Goal: Task Accomplishment & Management: Use online tool/utility

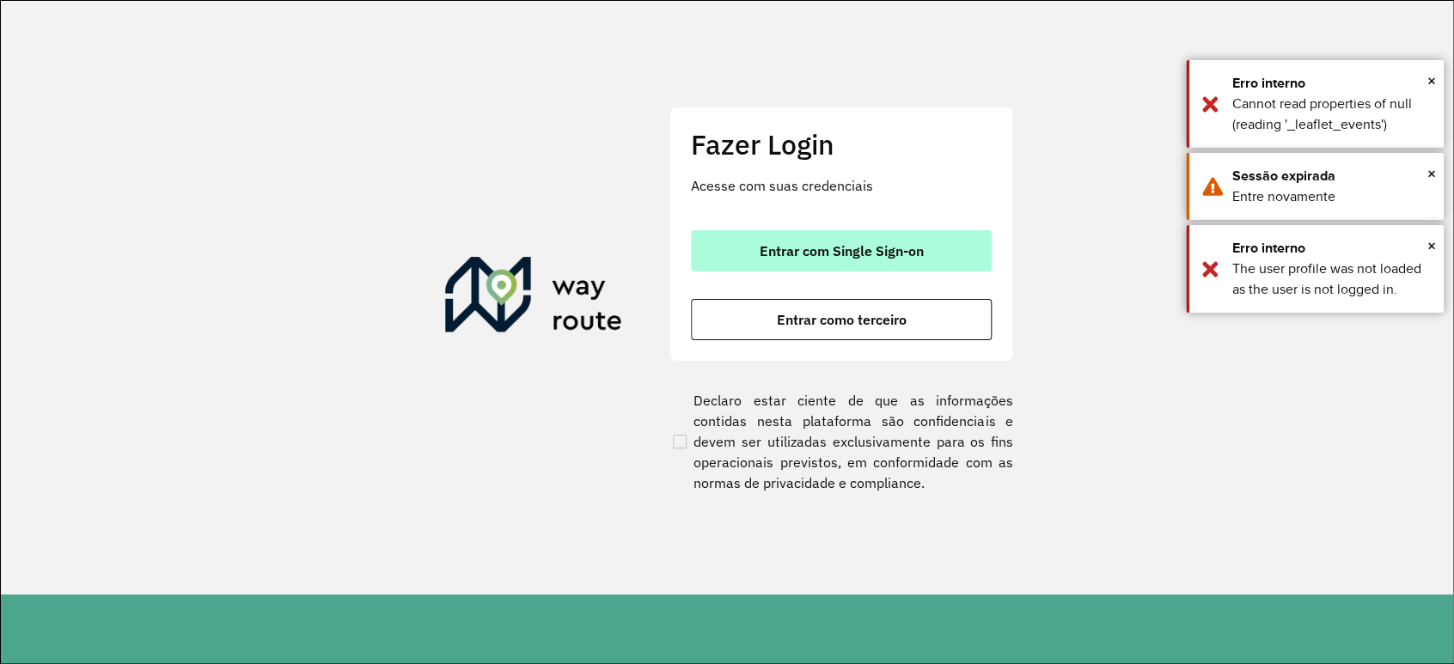
click at [864, 260] on button "Entrar com Single Sign-on" at bounding box center [841, 250] width 301 height 41
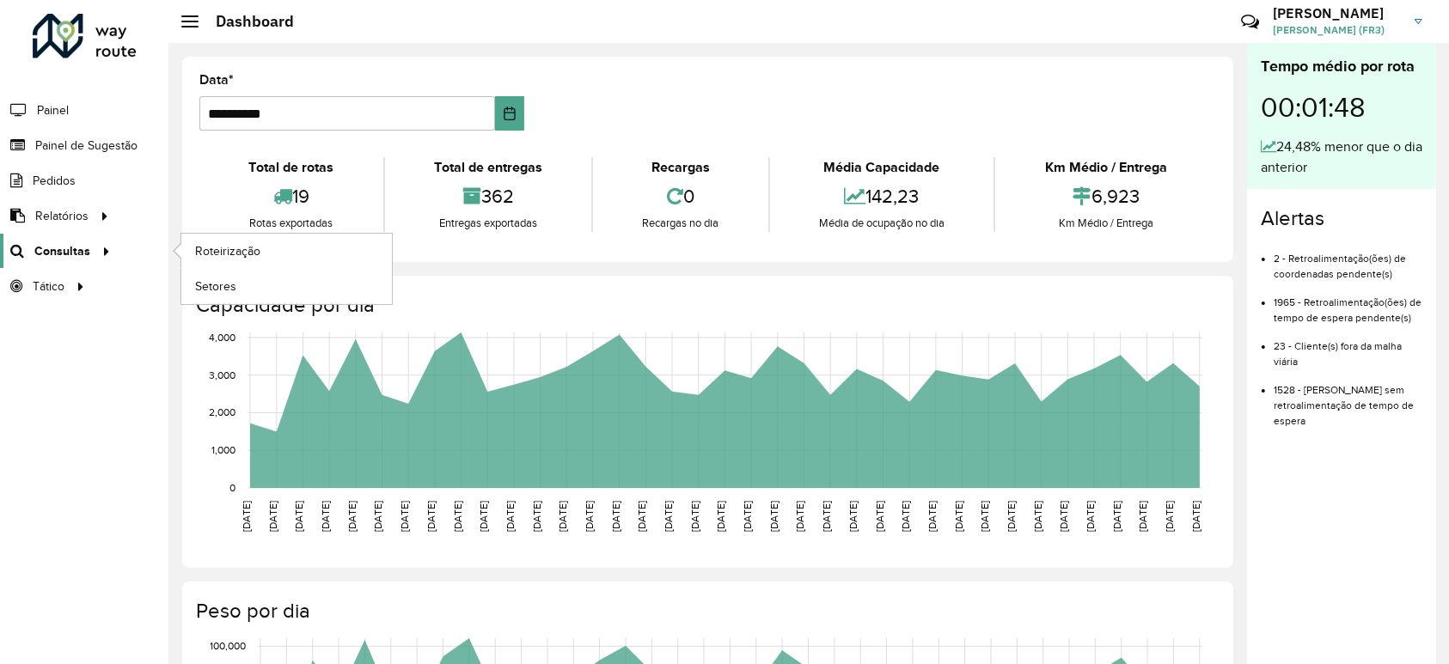
click at [77, 248] on span "Consultas" at bounding box center [62, 251] width 56 height 18
click at [216, 252] on span "Roteirização" at bounding box center [230, 251] width 70 height 18
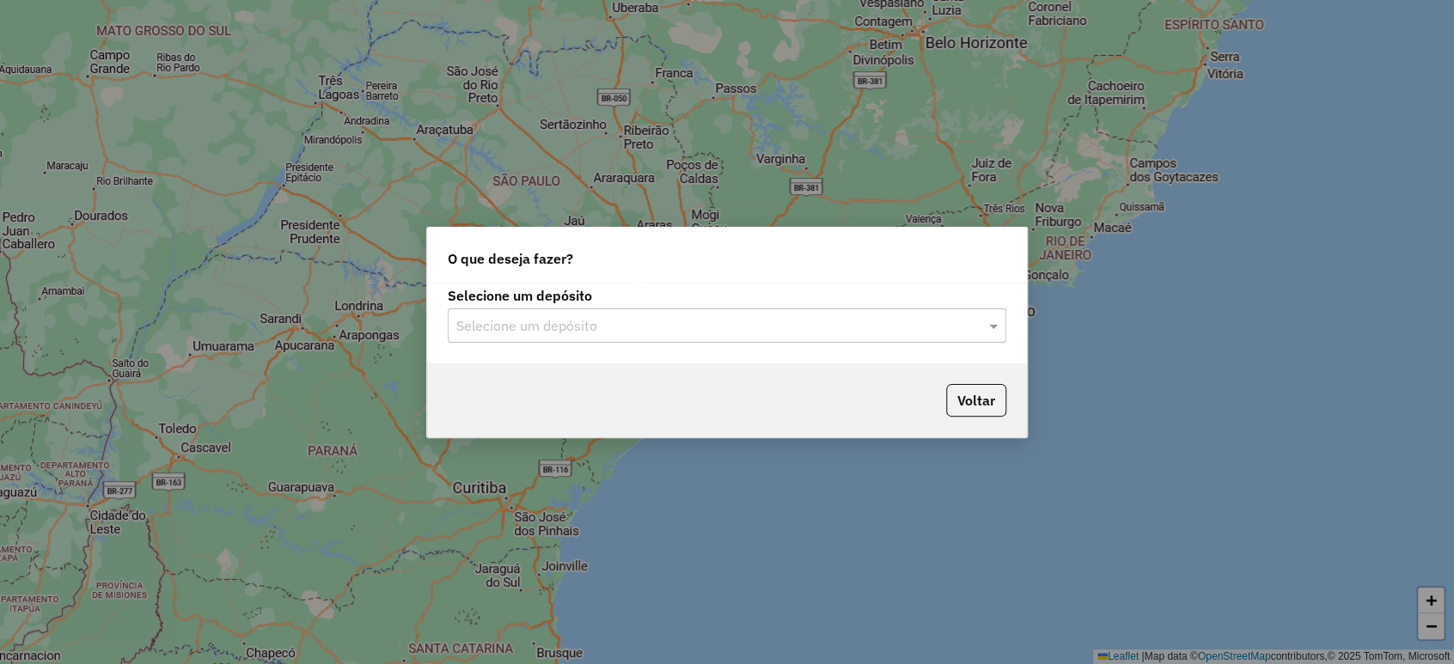
click at [575, 316] on input "text" at bounding box center [709, 326] width 507 height 21
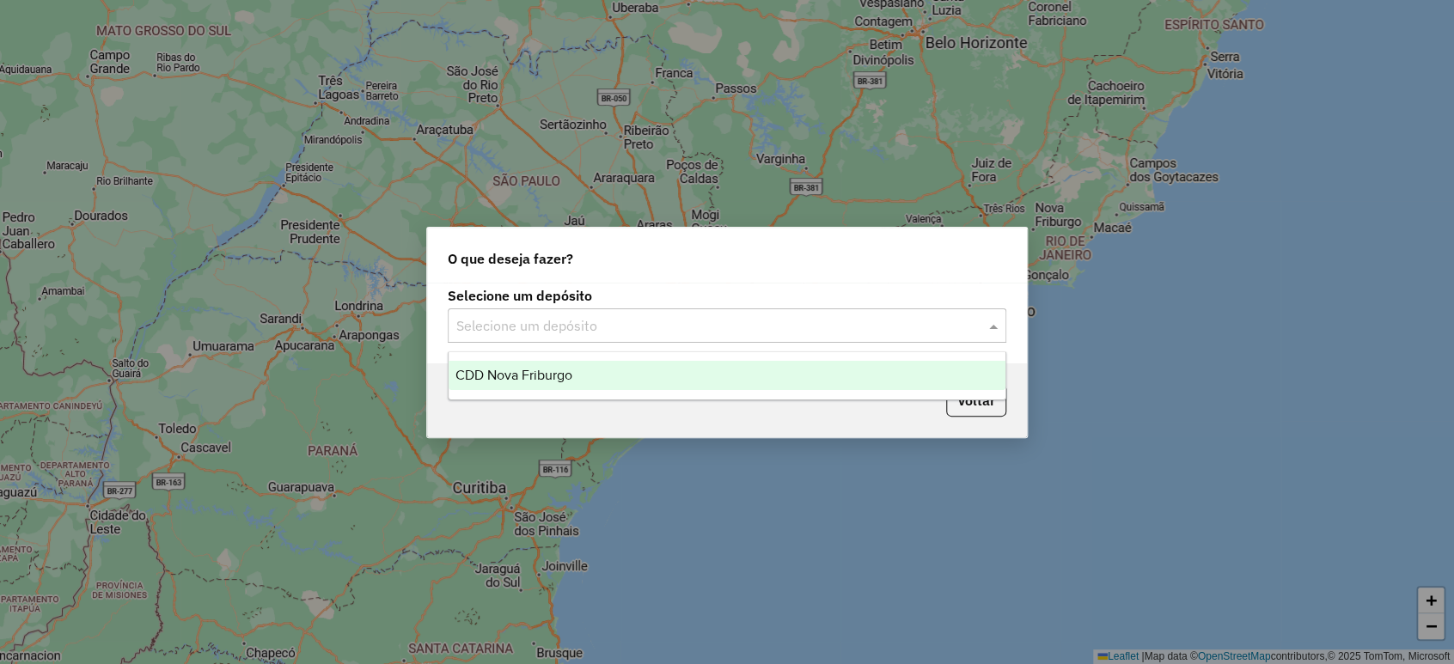
click at [558, 370] on span "CDD Nova Friburgo" at bounding box center [514, 375] width 117 height 15
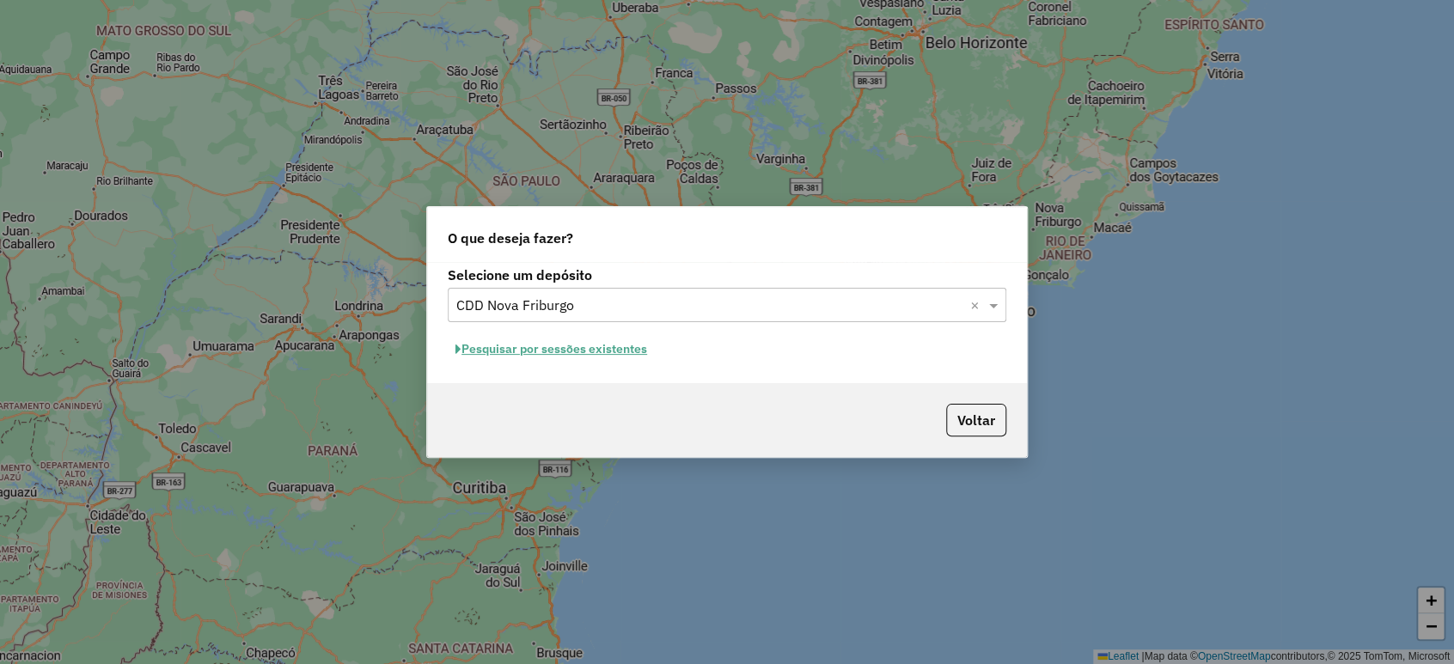
click at [575, 355] on button "Pesquisar por sessões existentes" at bounding box center [551, 349] width 207 height 27
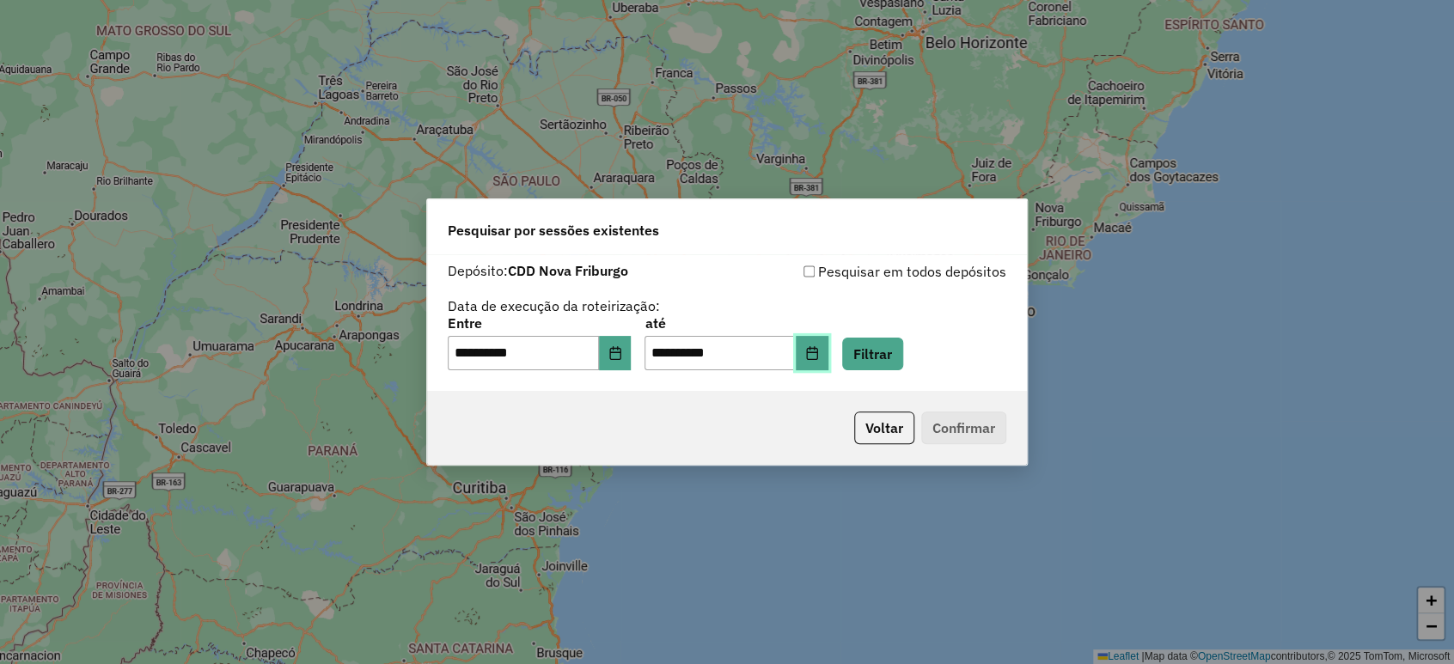
click at [829, 351] on button "Choose Date" at bounding box center [812, 353] width 33 height 34
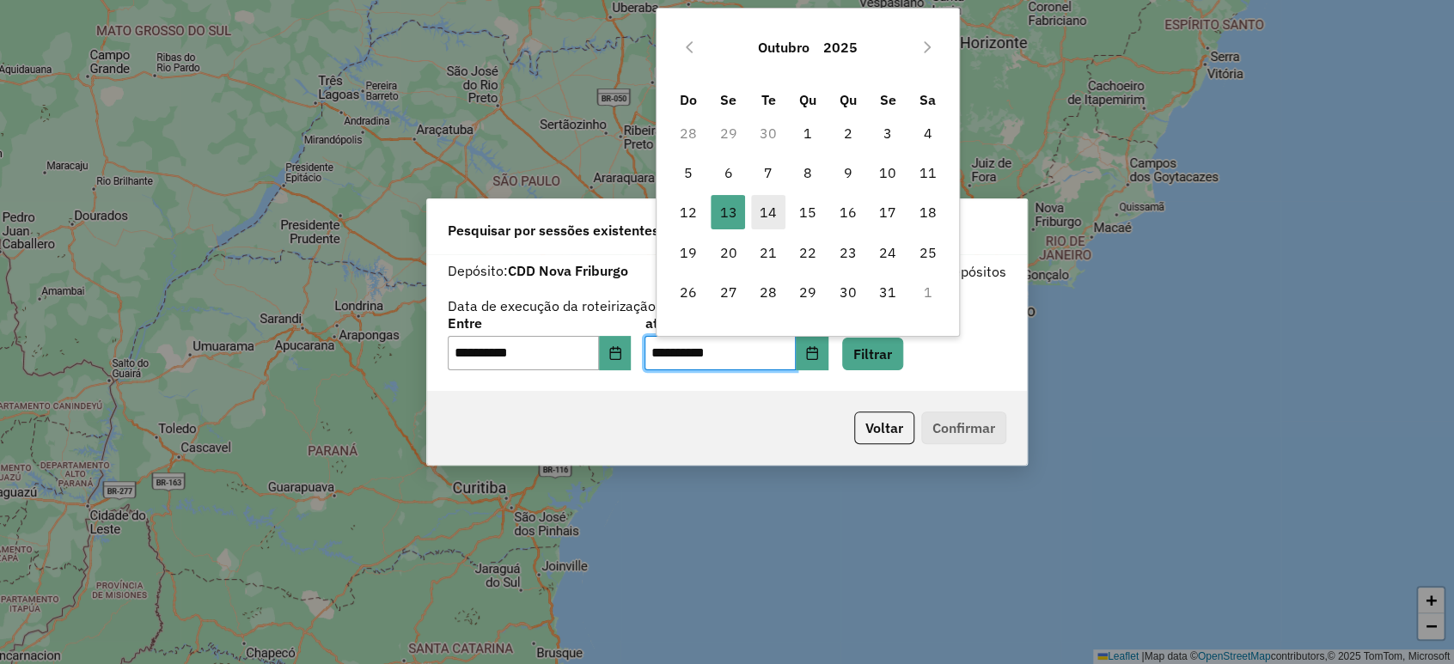
click at [767, 207] on span "14" at bounding box center [768, 212] width 34 height 34
type input "**********"
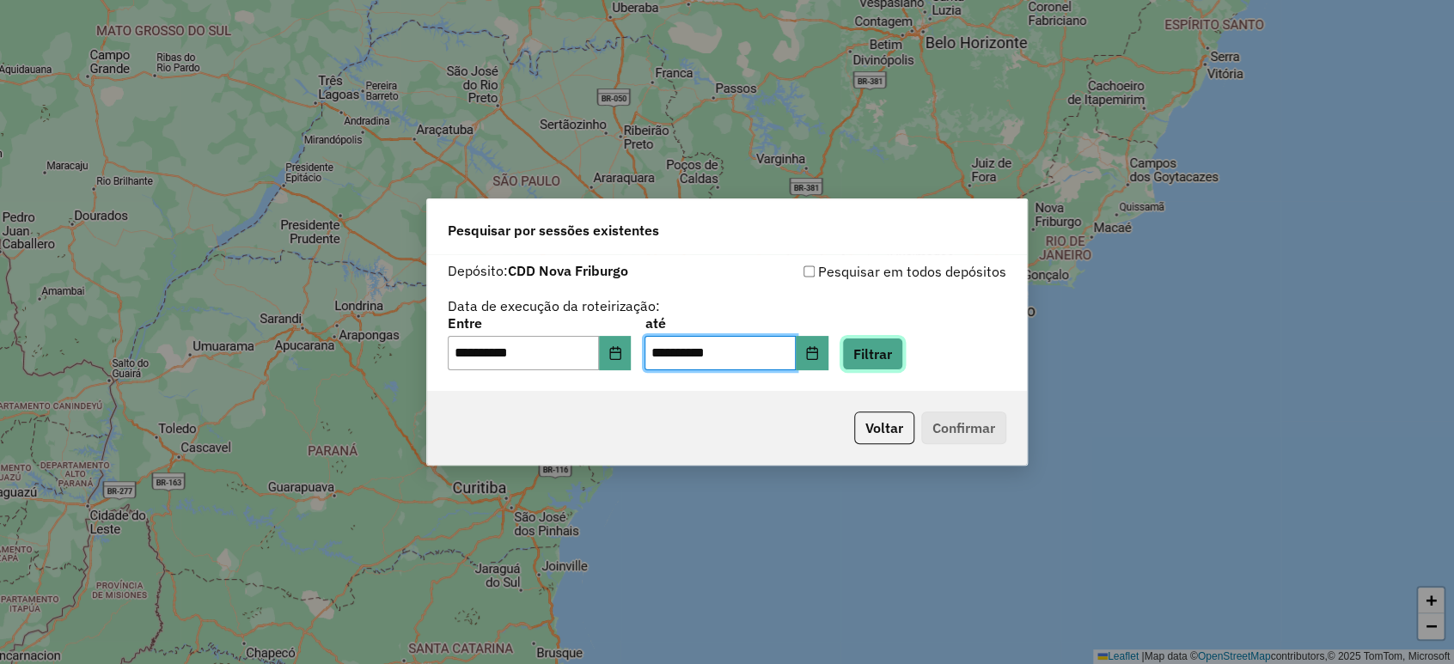
click at [891, 356] on button "Filtrar" at bounding box center [872, 354] width 61 height 33
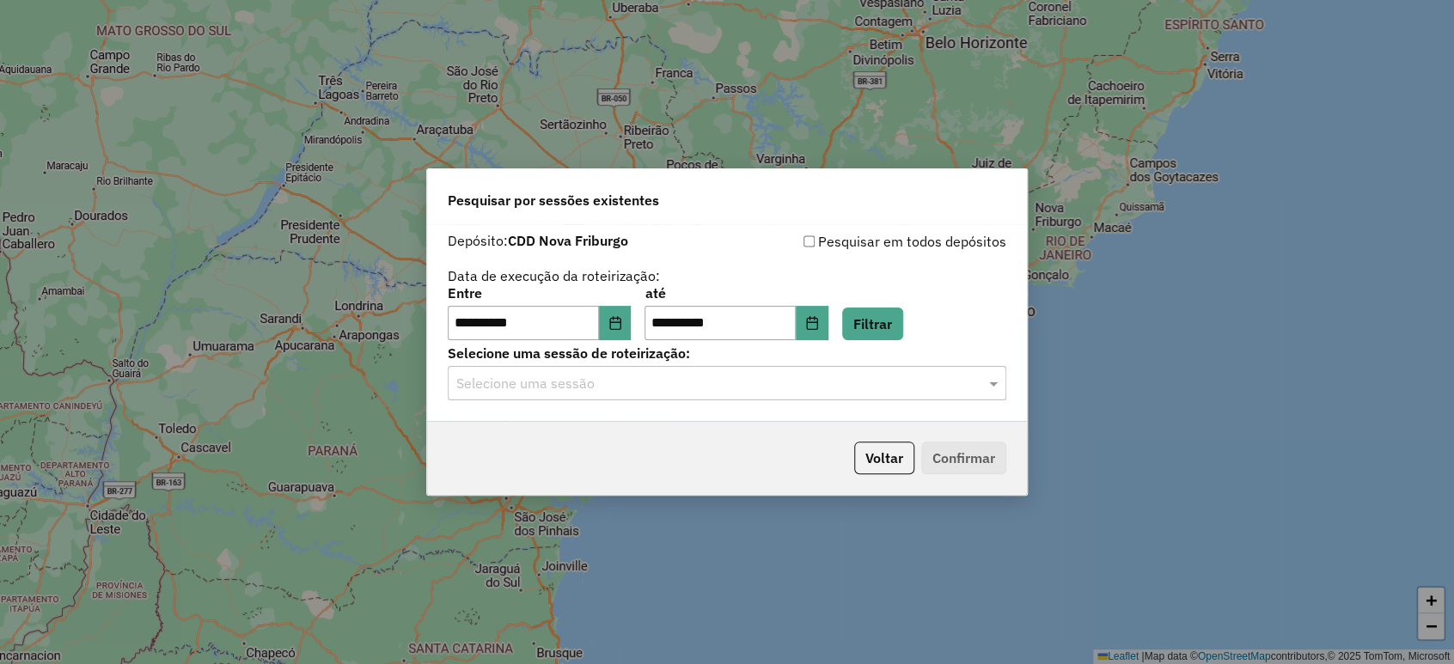
click at [697, 383] on input "text" at bounding box center [709, 384] width 507 height 21
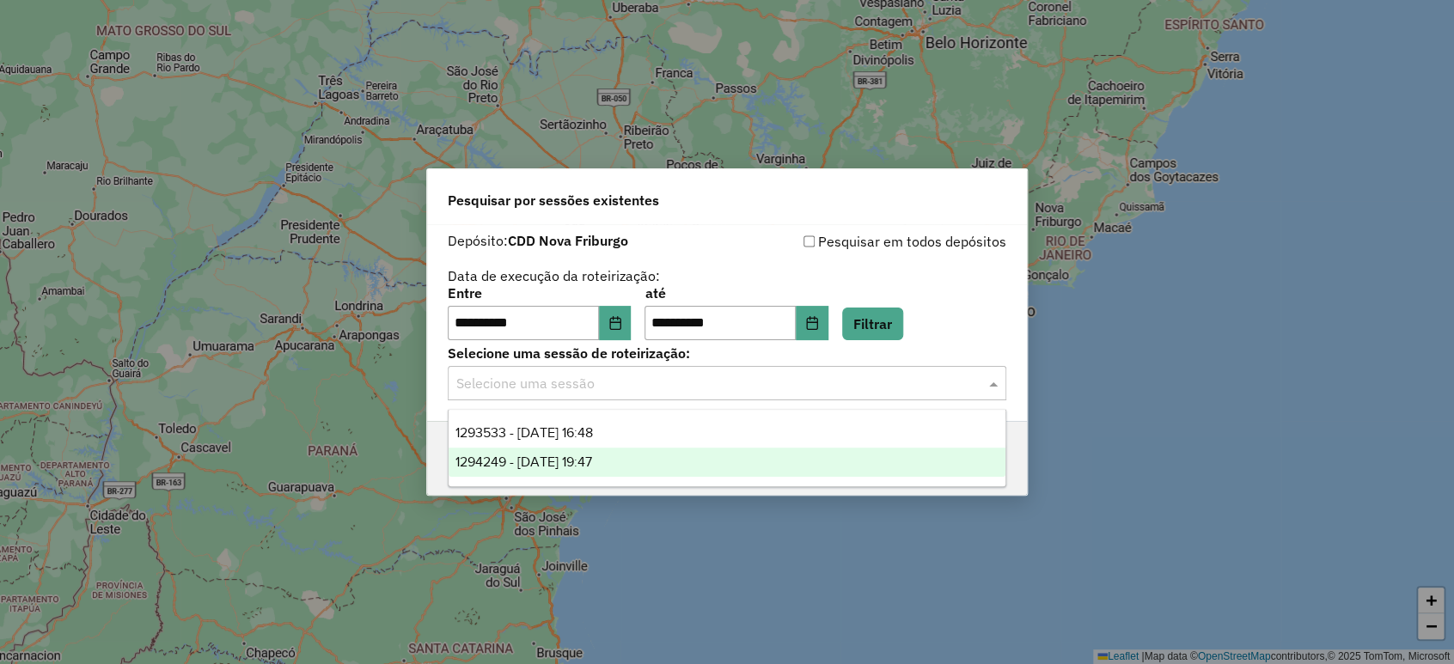
drag, startPoint x: 619, startPoint y: 467, endPoint x: 628, endPoint y: 463, distance: 10.1
click at [592, 466] on span "1294249 - 14/10/2025 19:47" at bounding box center [524, 462] width 137 height 15
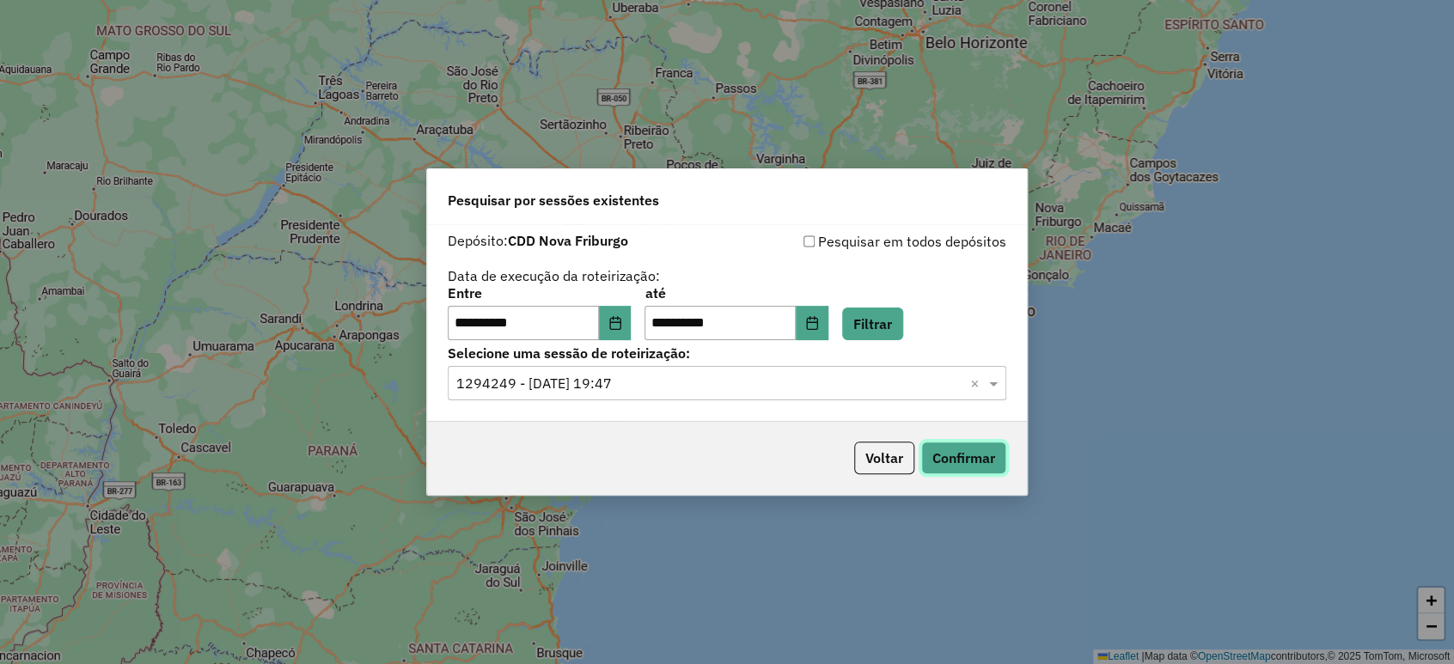
click at [968, 452] on button "Confirmar" at bounding box center [964, 458] width 85 height 33
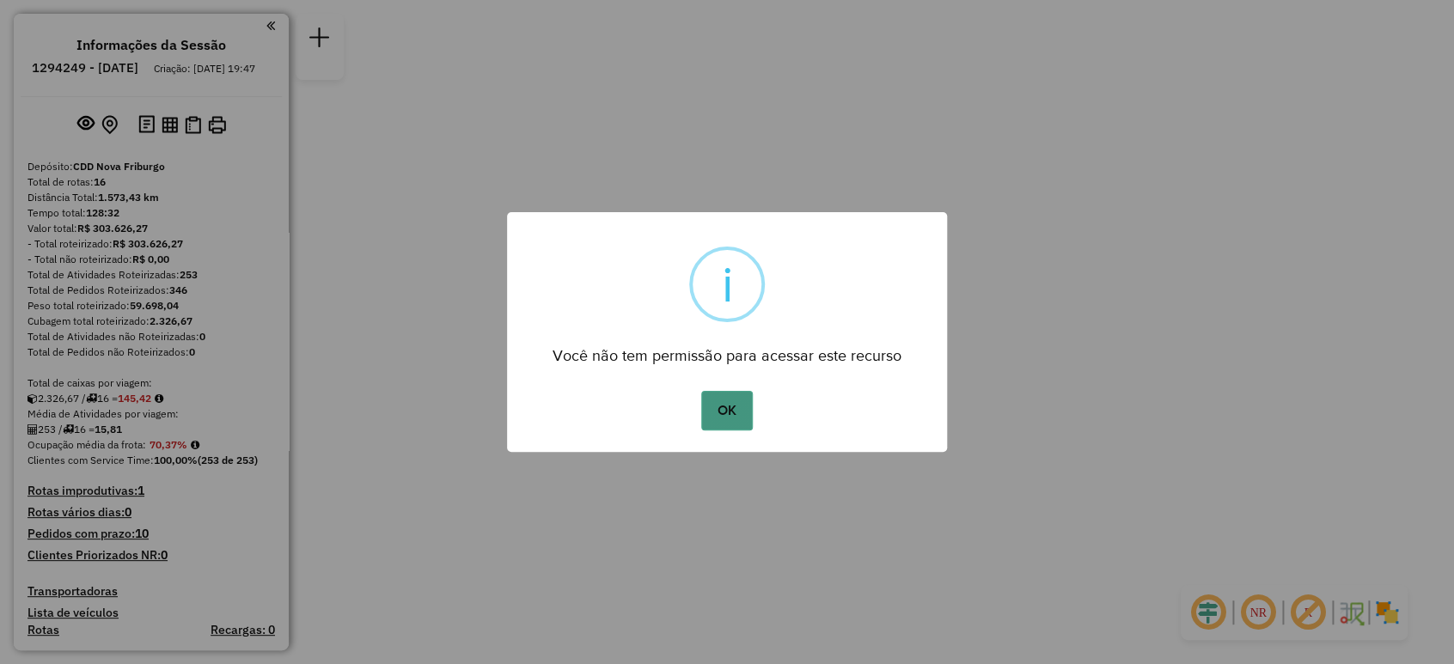
click at [720, 416] on button "OK" at bounding box center [726, 411] width 51 height 40
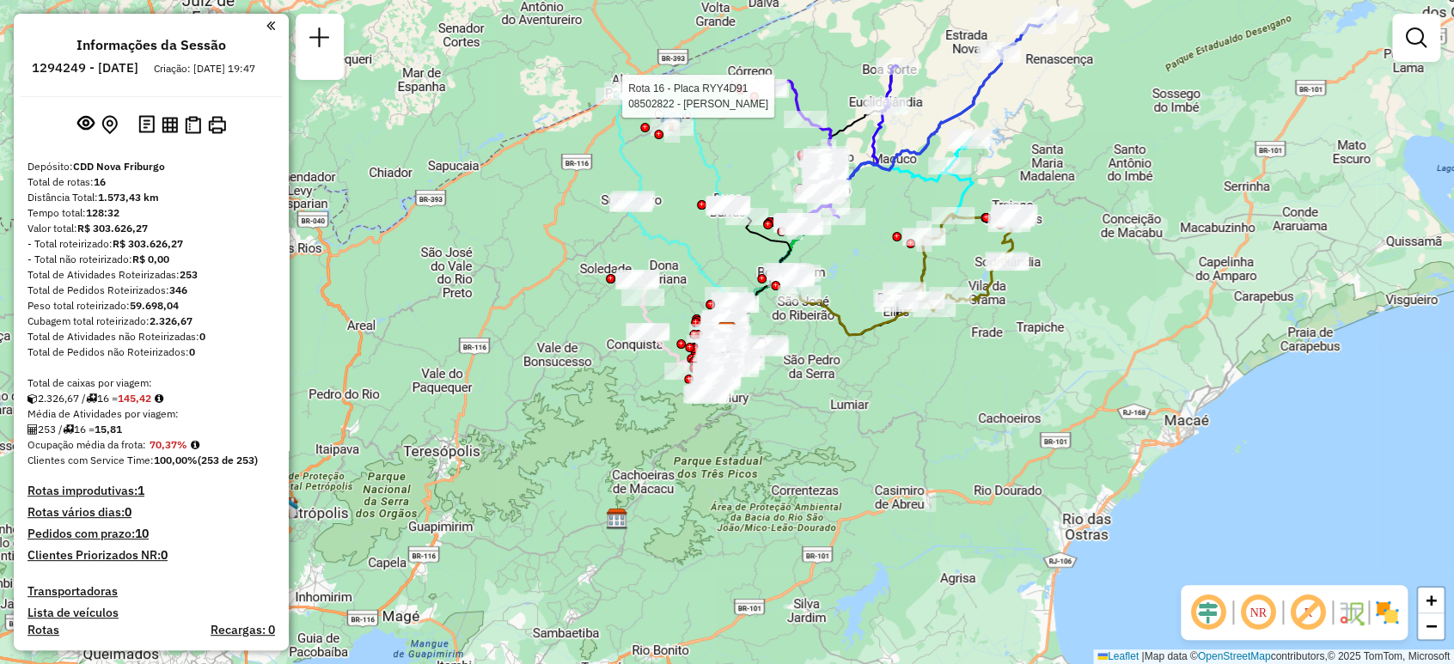
select select "**********"
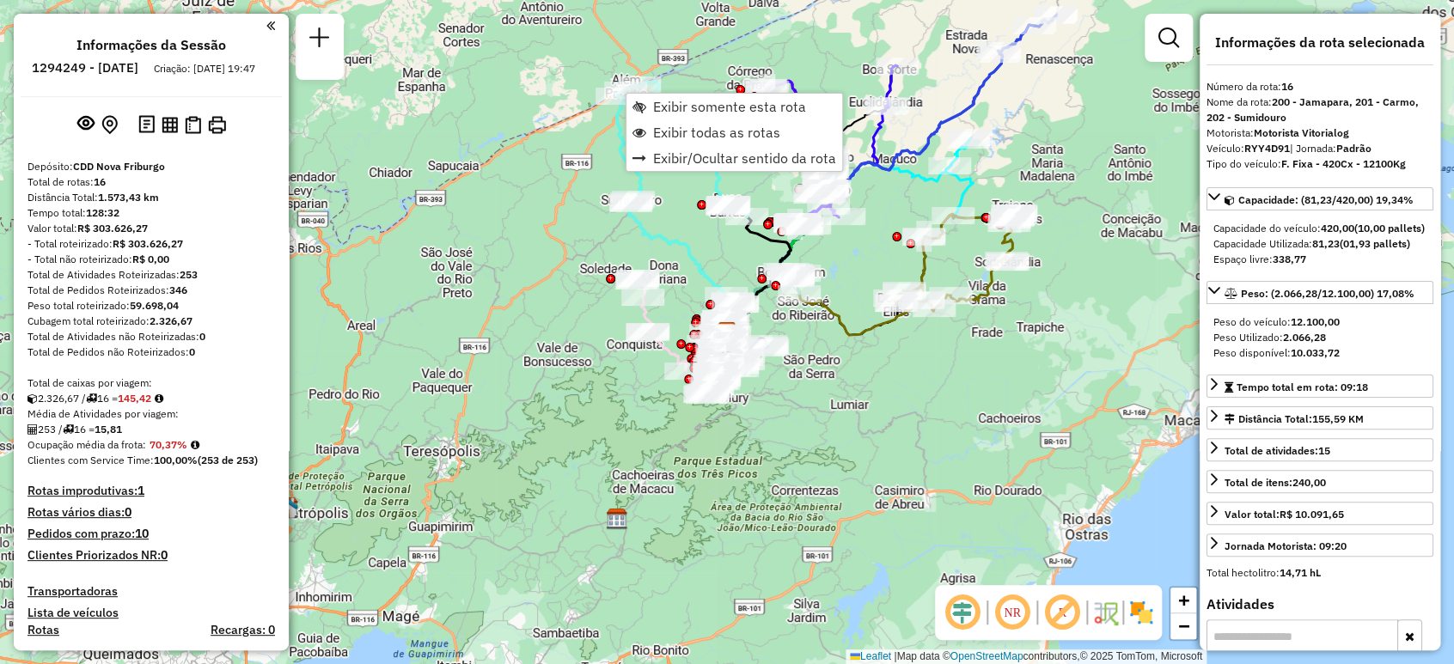
scroll to position [1718, 0]
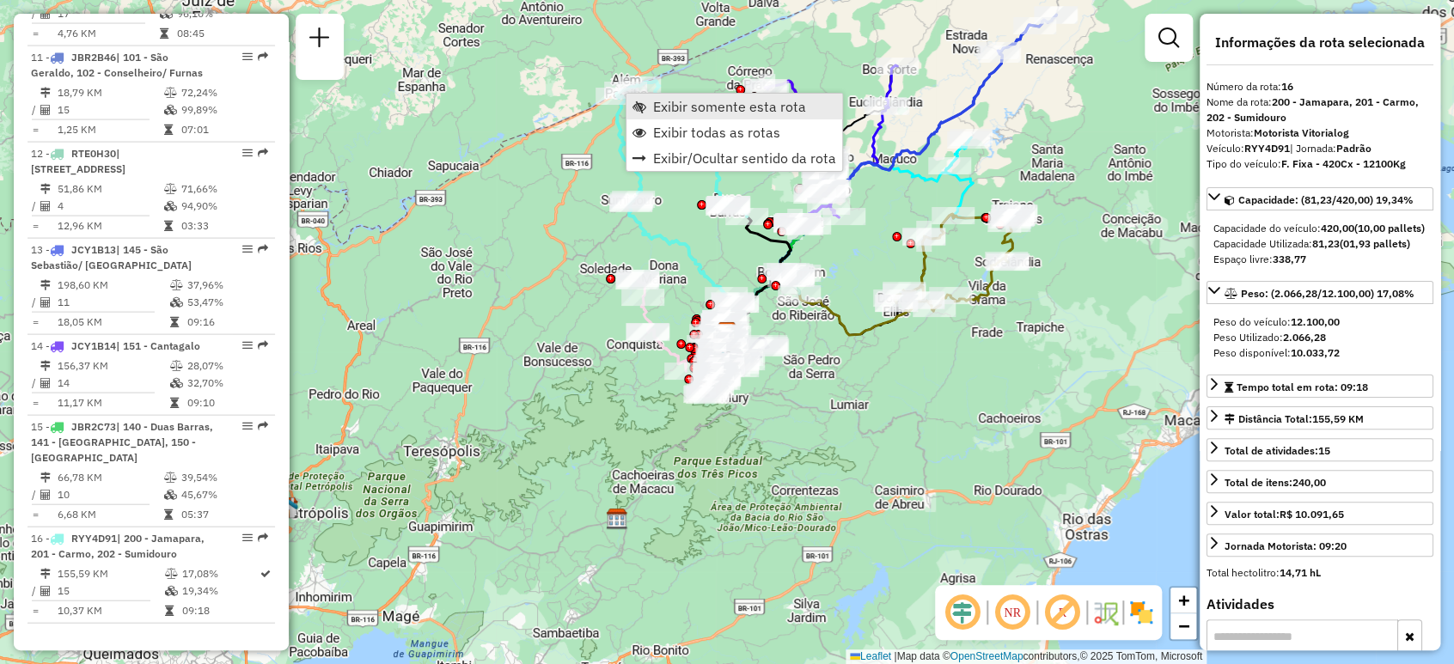
click at [718, 107] on span "Exibir somente esta rota" at bounding box center [729, 107] width 153 height 14
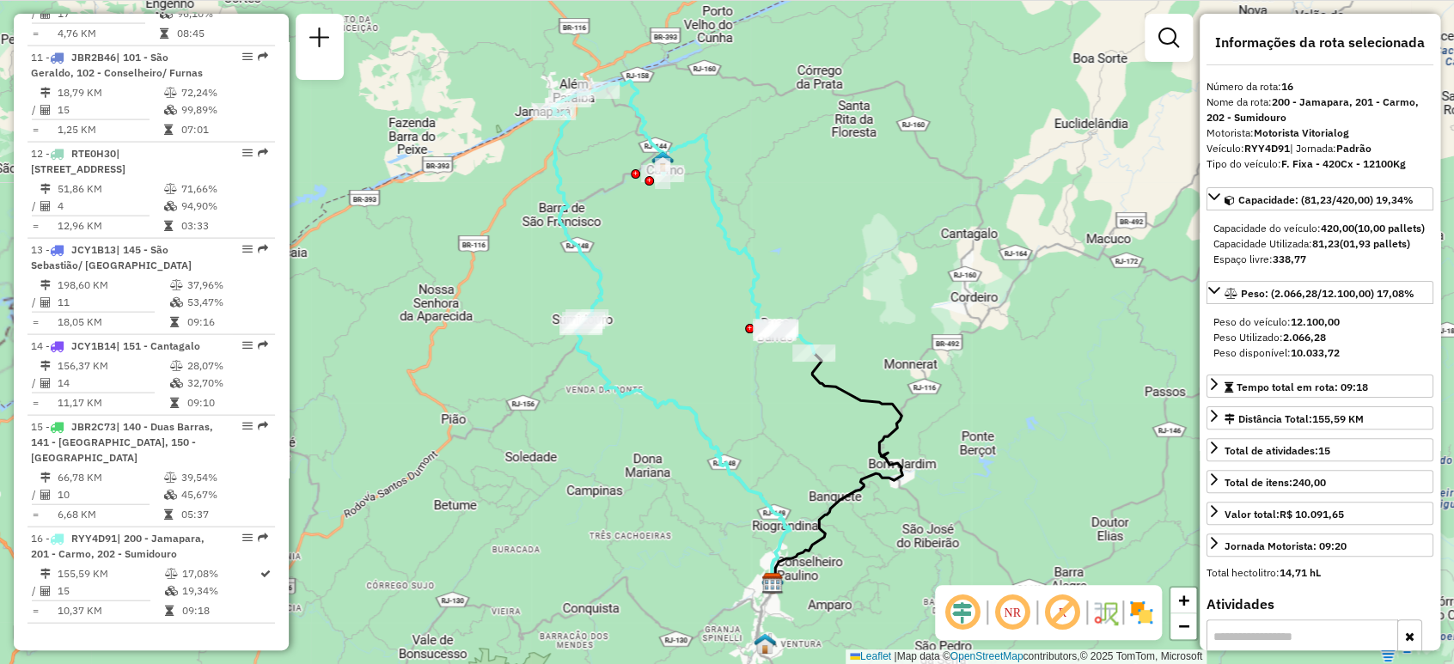
click at [718, 107] on div "Janela de atendimento Grade de atendimento Capacidade Transportadoras Veículos …" at bounding box center [727, 332] width 1454 height 664
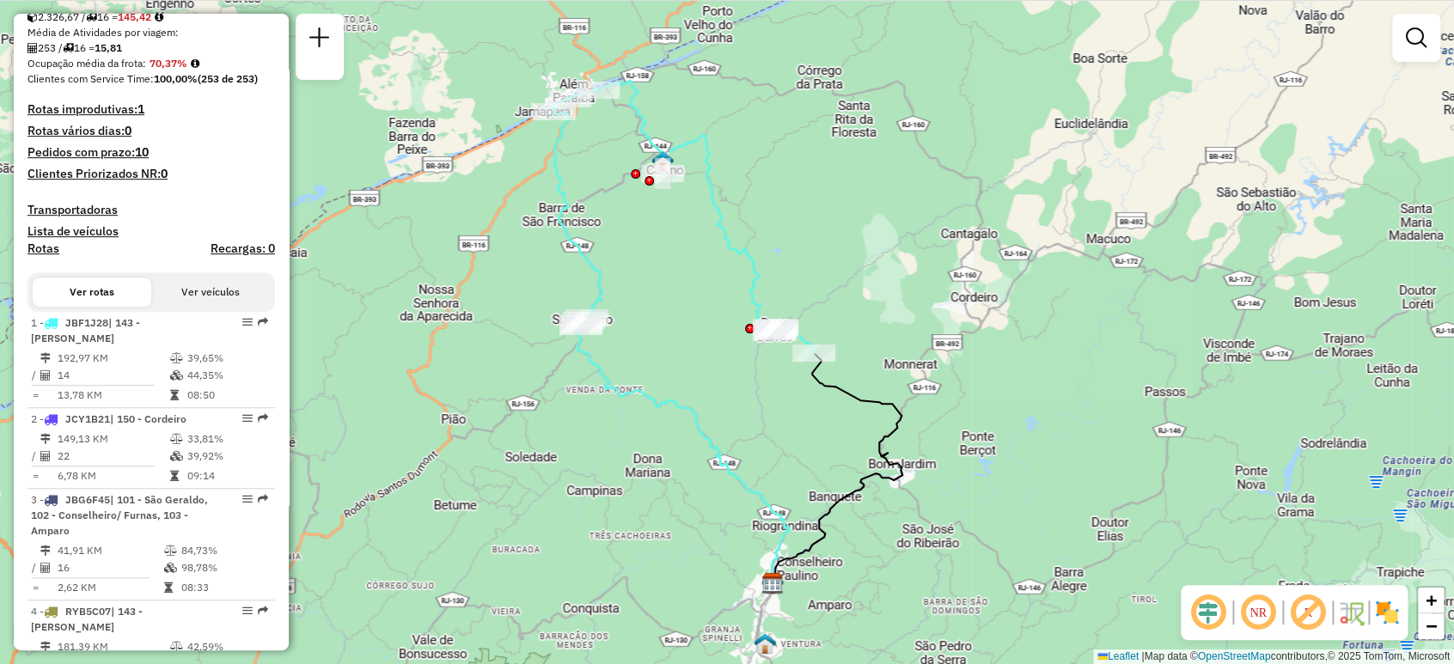
scroll to position [477, 0]
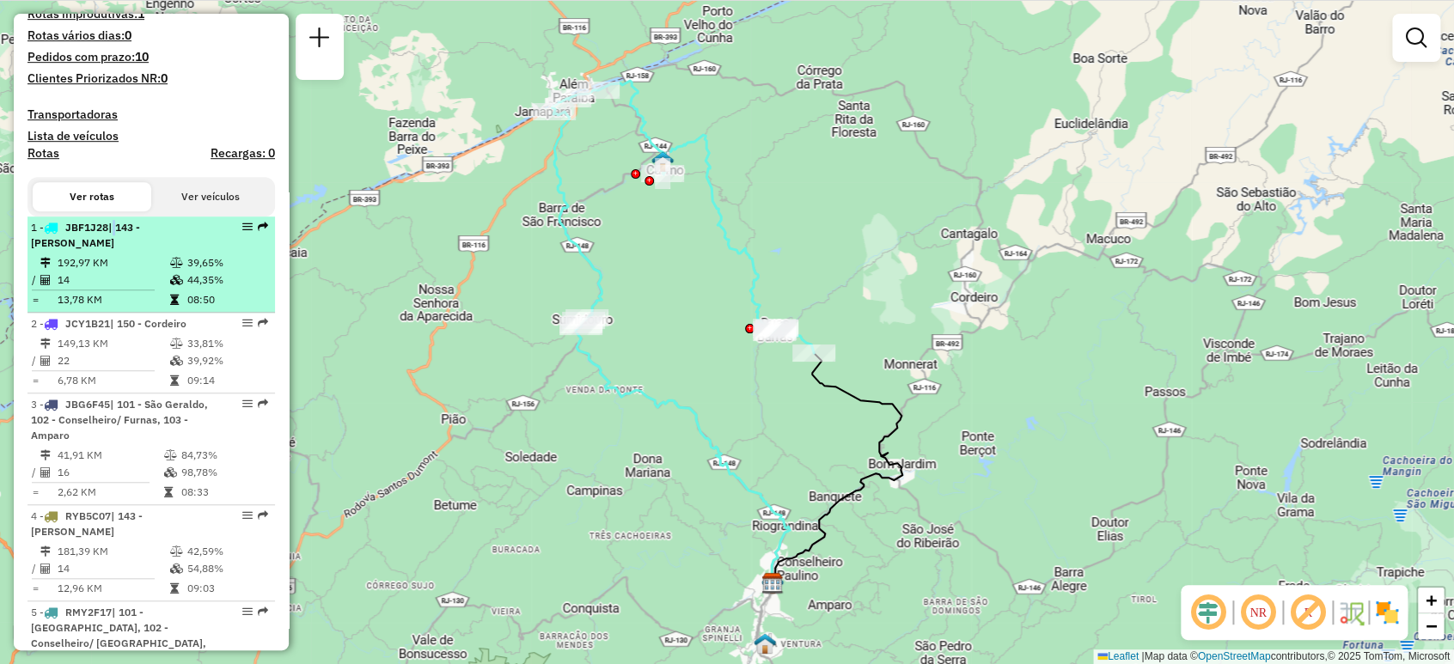
click at [114, 244] on span "| 143 - [PERSON_NAME]" at bounding box center [85, 235] width 109 height 28
select select "**********"
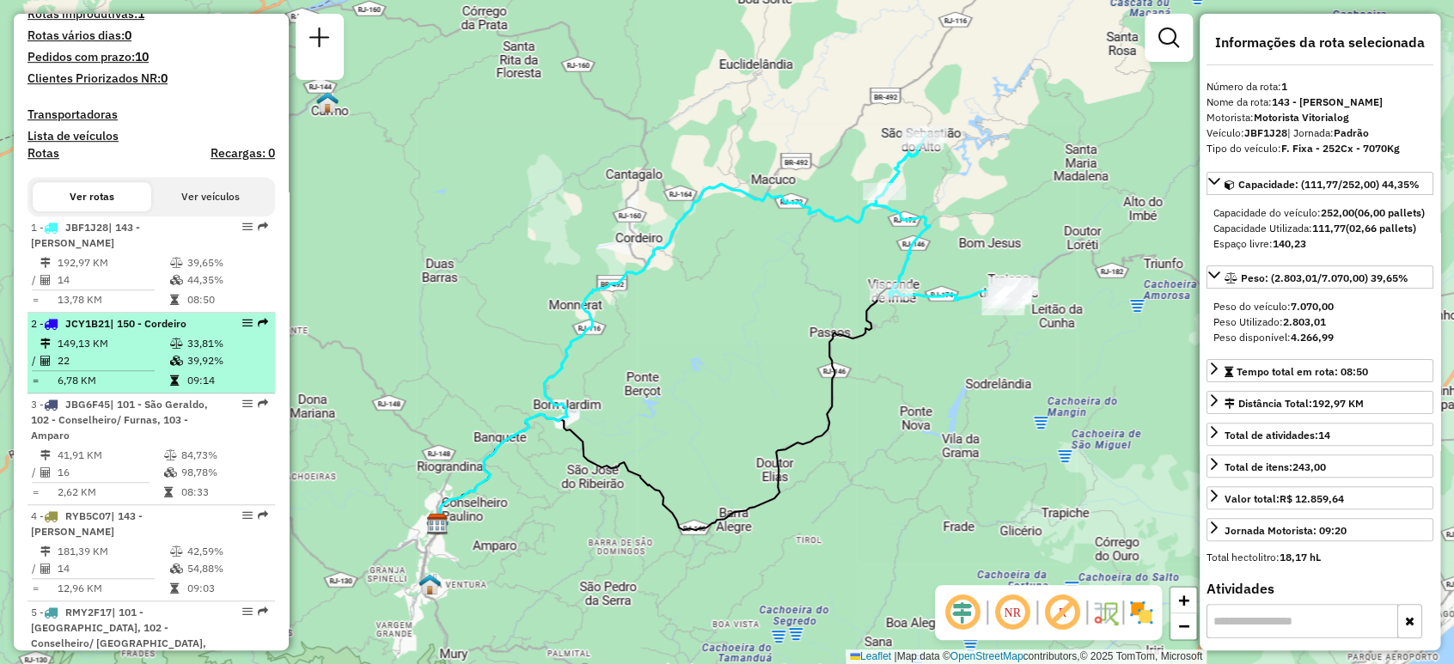
click at [144, 370] on td "22" at bounding box center [113, 360] width 113 height 17
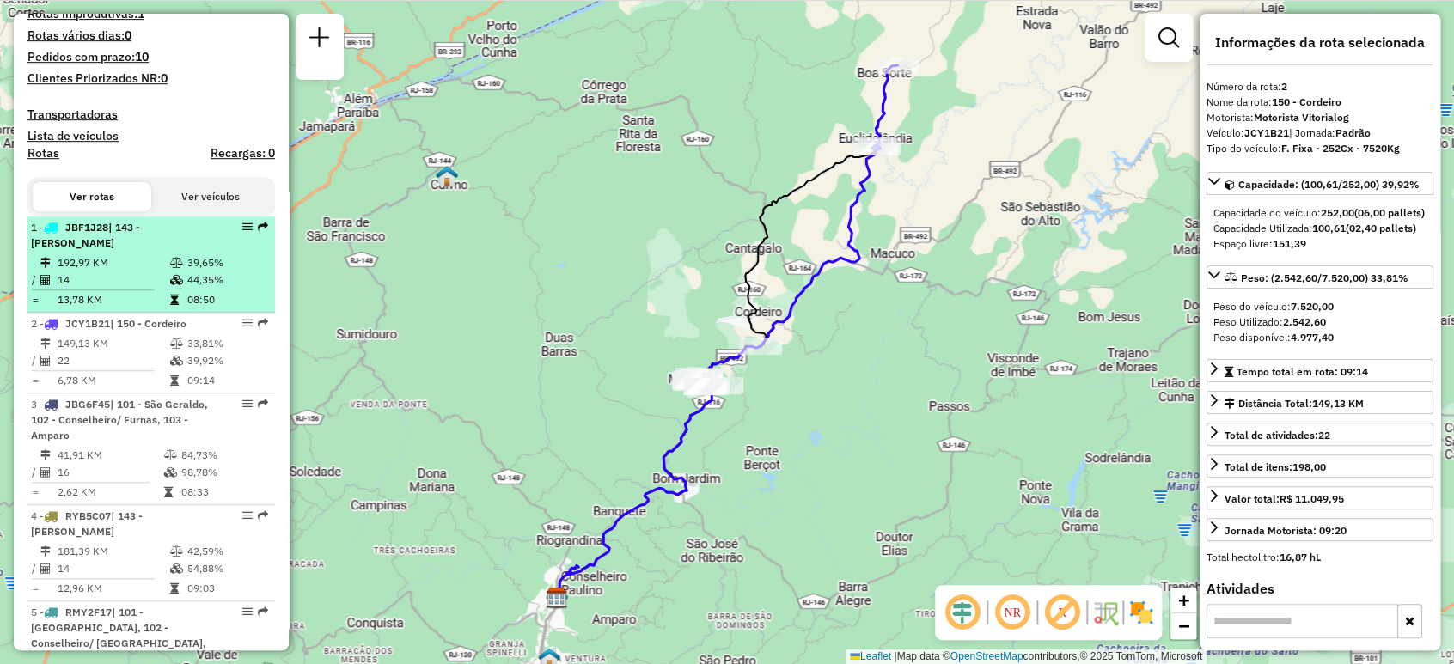
click at [152, 272] on td "192,97 KM" at bounding box center [113, 262] width 113 height 17
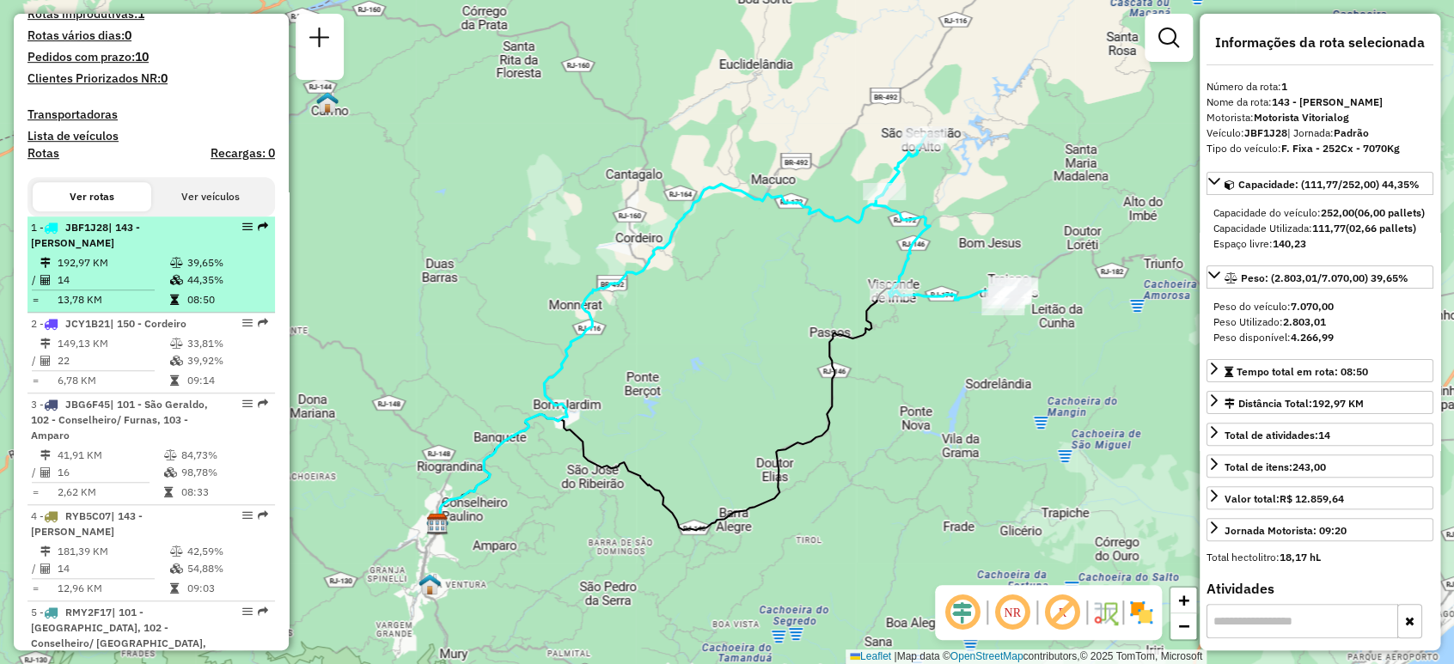
click at [149, 272] on td "192,97 KM" at bounding box center [113, 262] width 113 height 17
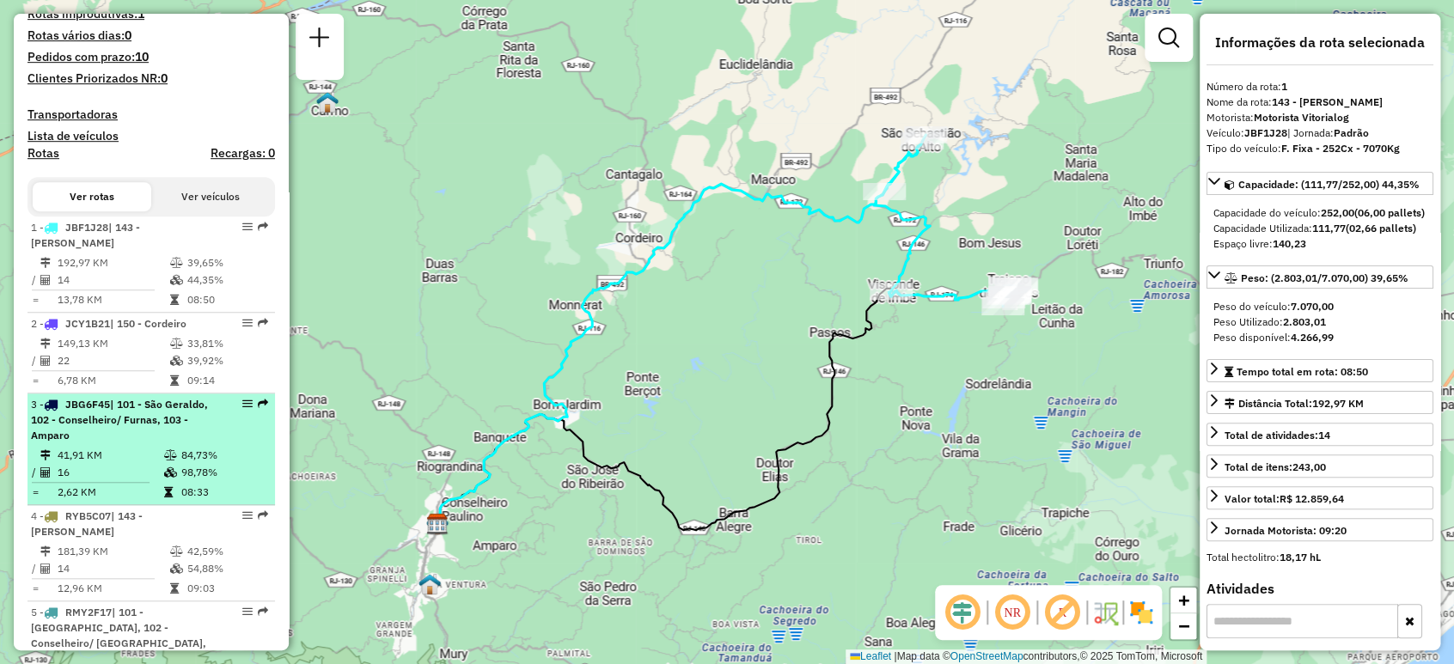
click at [164, 461] on icon at bounding box center [170, 455] width 13 height 10
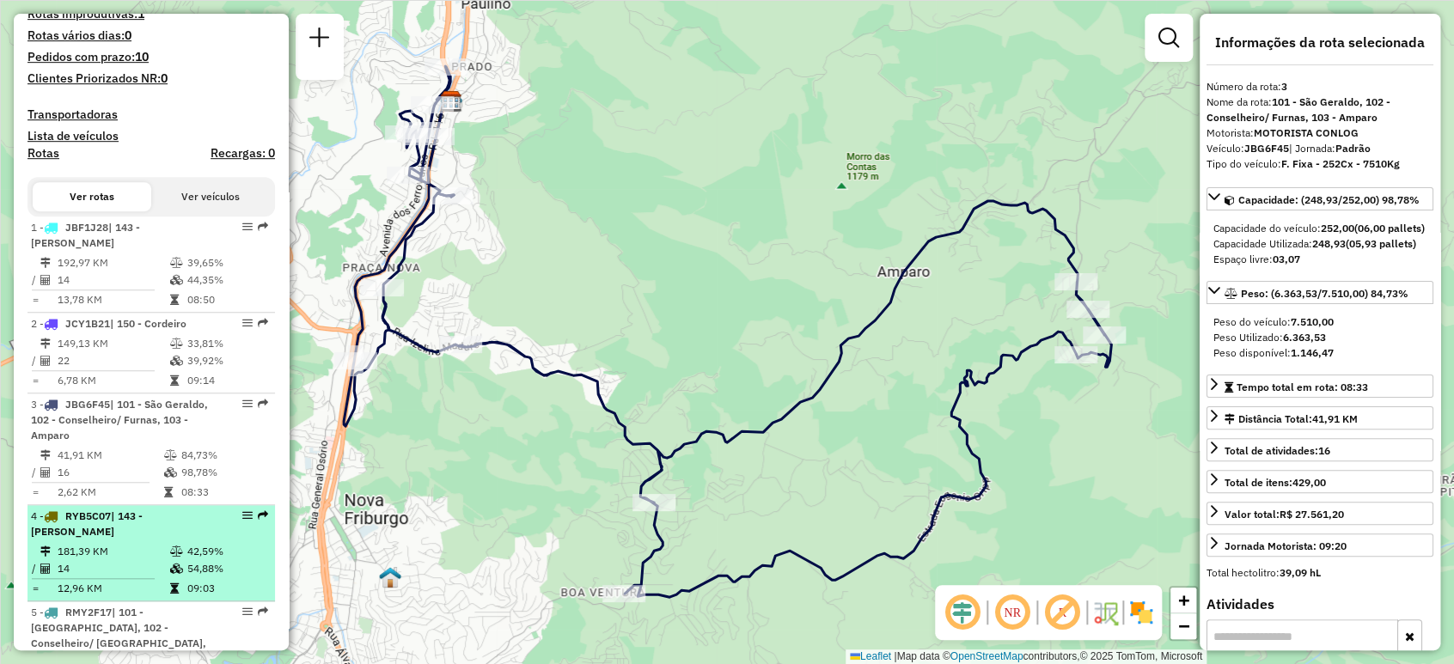
click at [175, 576] on td at bounding box center [177, 568] width 17 height 17
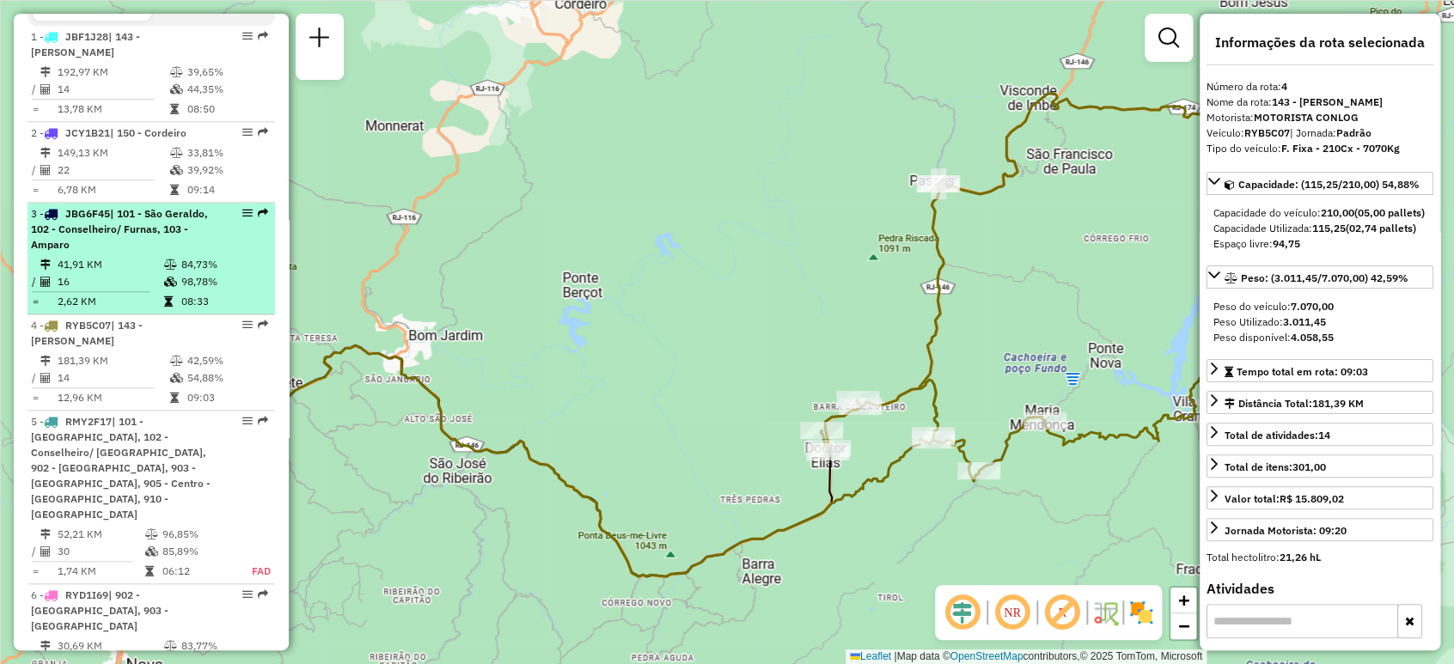
scroll to position [763, 0]
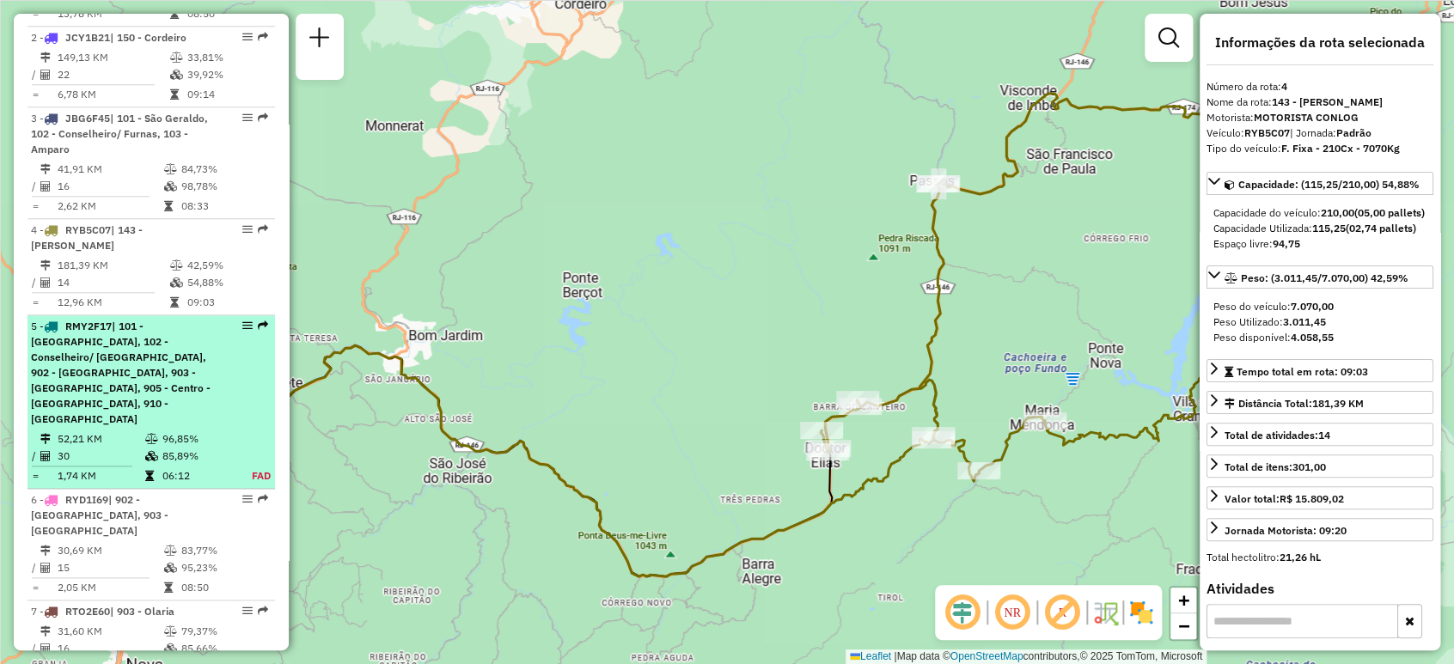
click at [169, 374] on span "| 101 - [GEOGRAPHIC_DATA], 102 - Conselheiro/ [GEOGRAPHIC_DATA], 902 - [GEOGRAP…" at bounding box center [121, 373] width 180 height 106
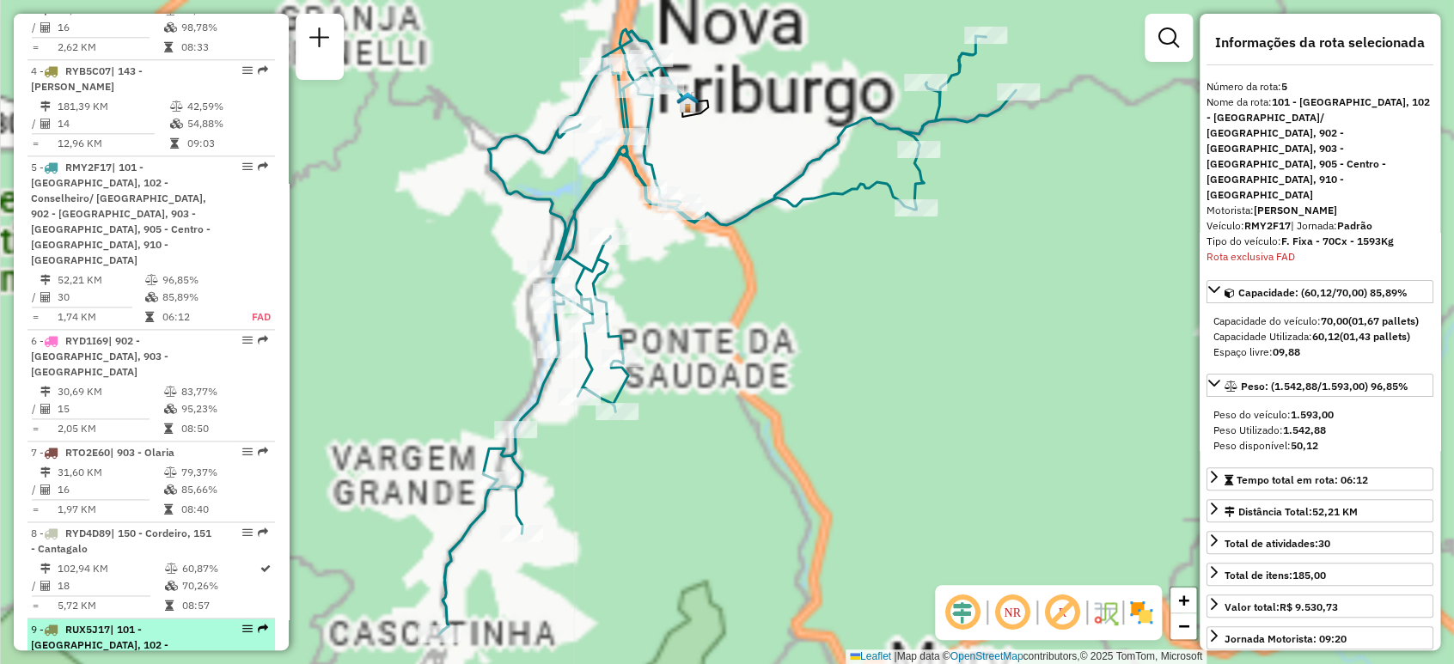
scroll to position [1080, 0]
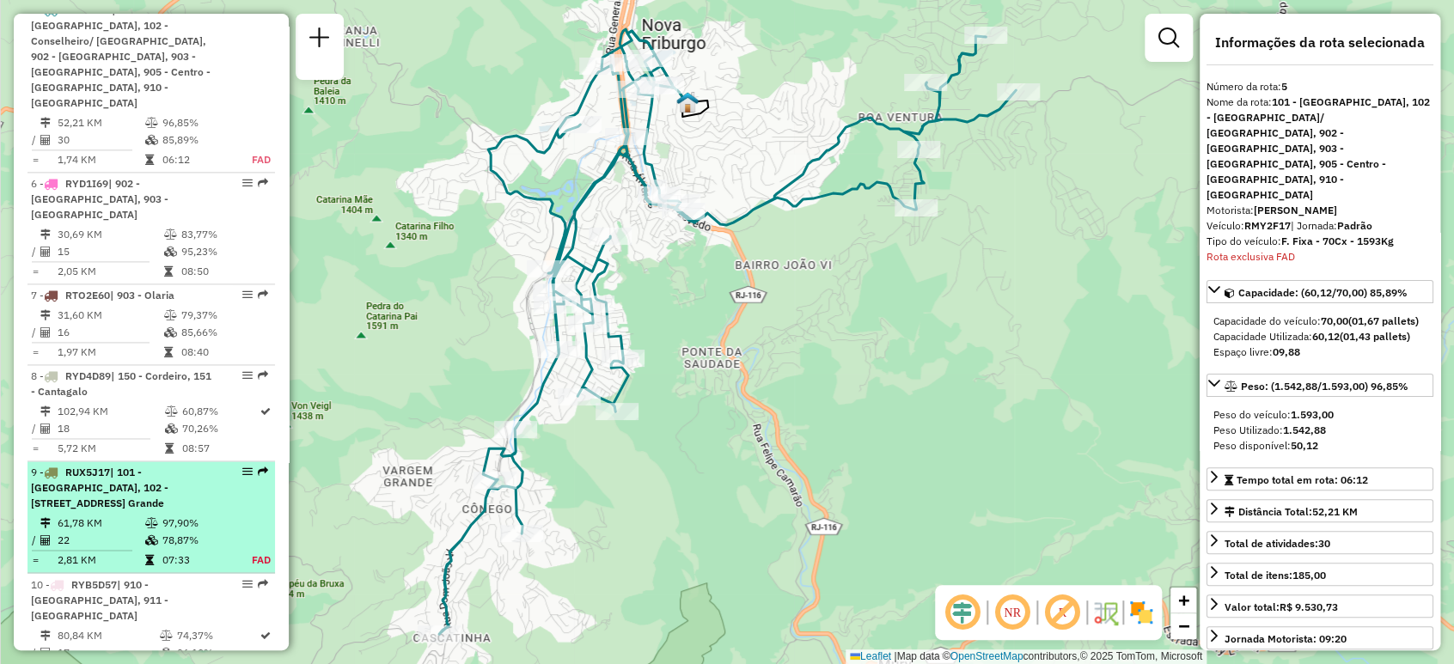
click at [167, 516] on td "97,90%" at bounding box center [197, 523] width 71 height 17
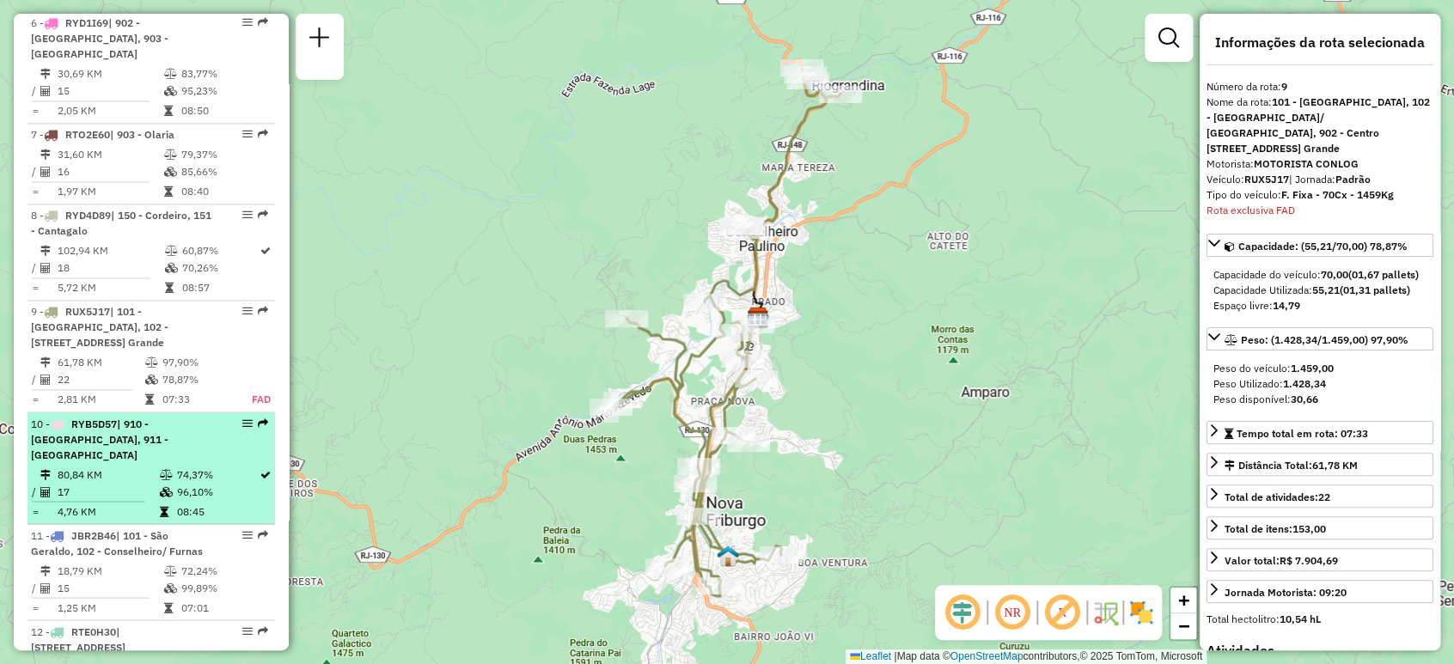
scroll to position [1145, 0]
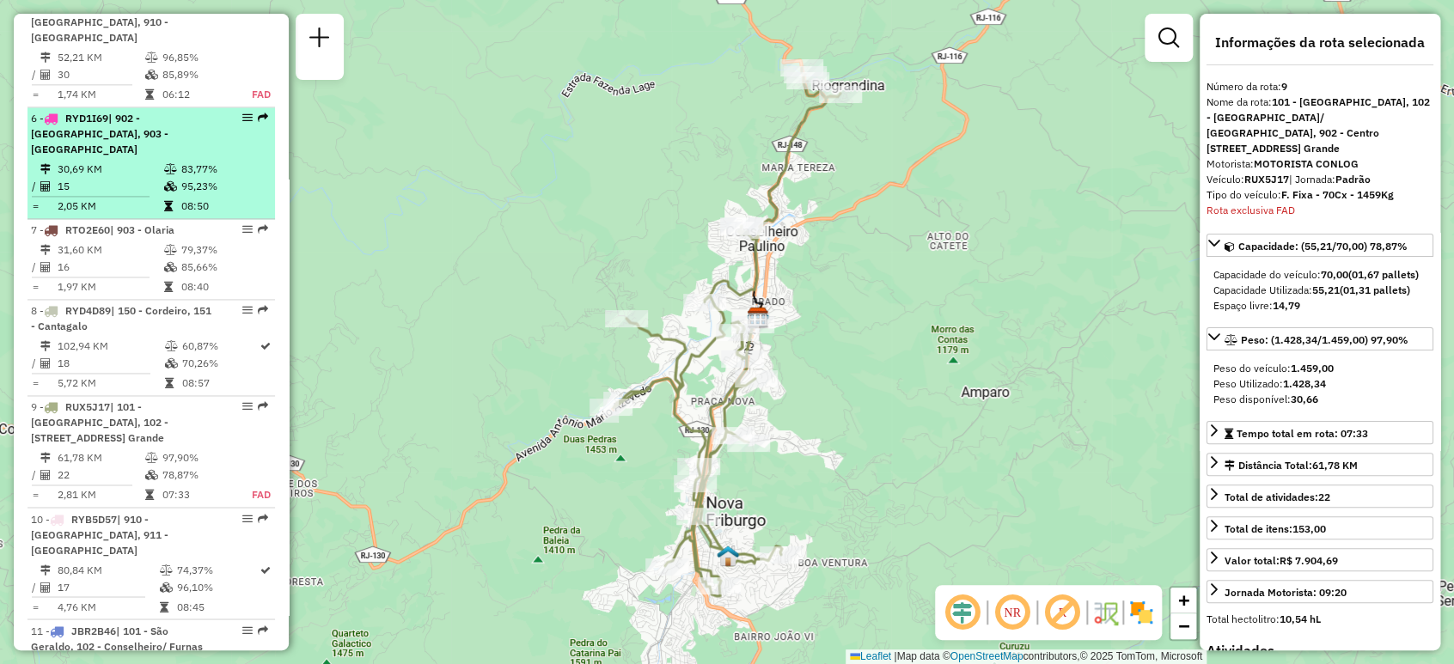
click at [159, 124] on div "6 - RYD1I69 | 902 - [GEOGRAPHIC_DATA], 903 - [GEOGRAPHIC_DATA]" at bounding box center [122, 134] width 182 height 46
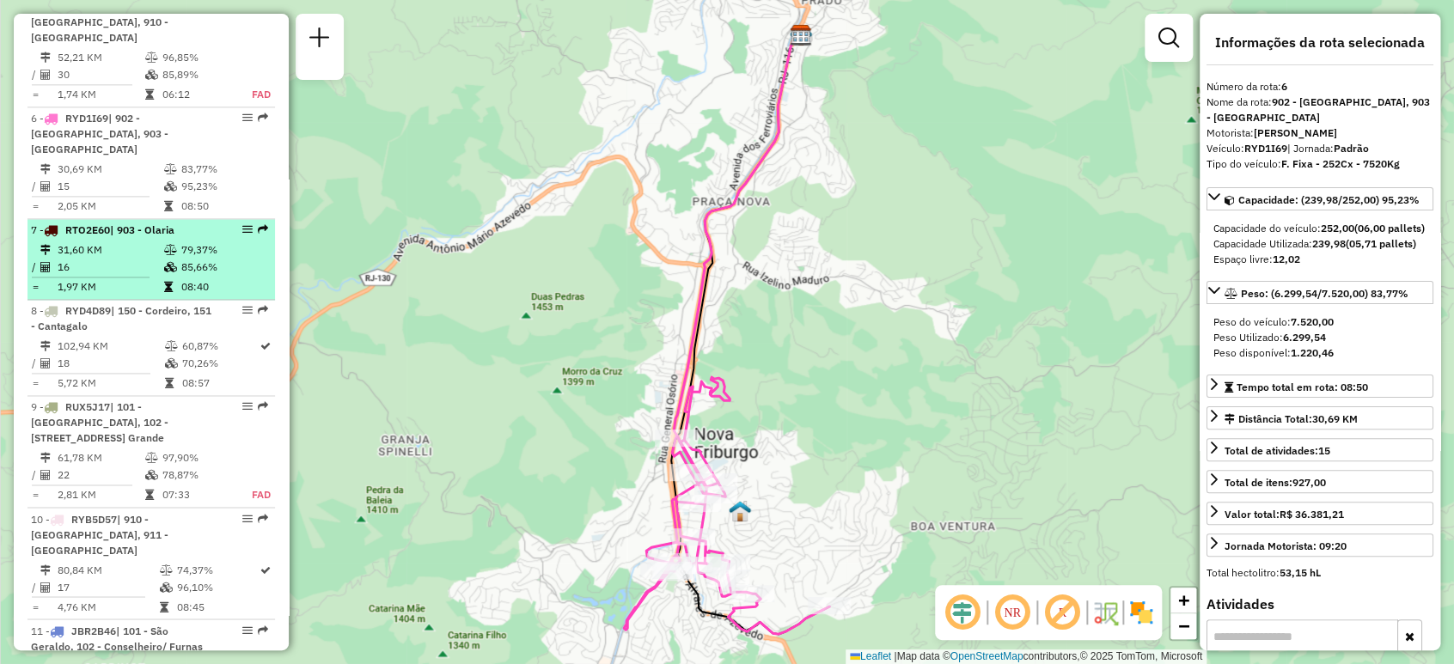
click at [163, 242] on td at bounding box center [171, 250] width 17 height 17
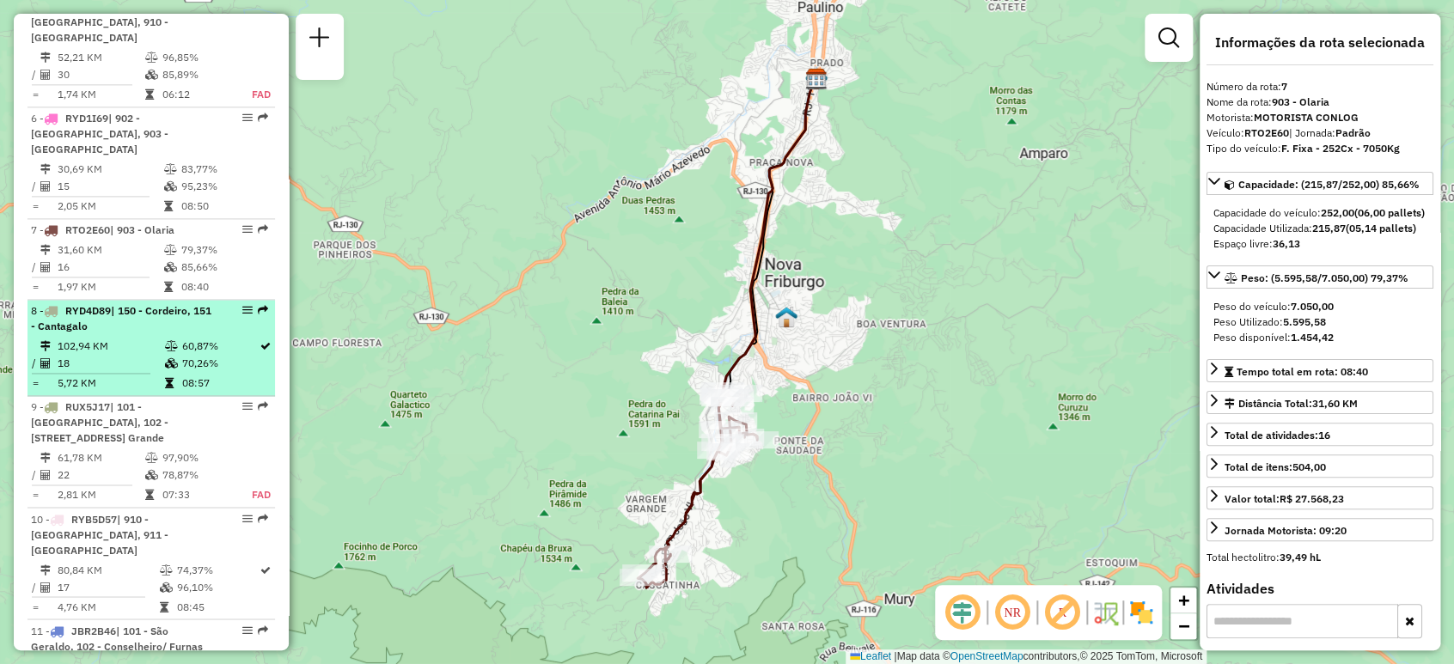
click at [155, 338] on td "102,94 KM" at bounding box center [110, 346] width 107 height 17
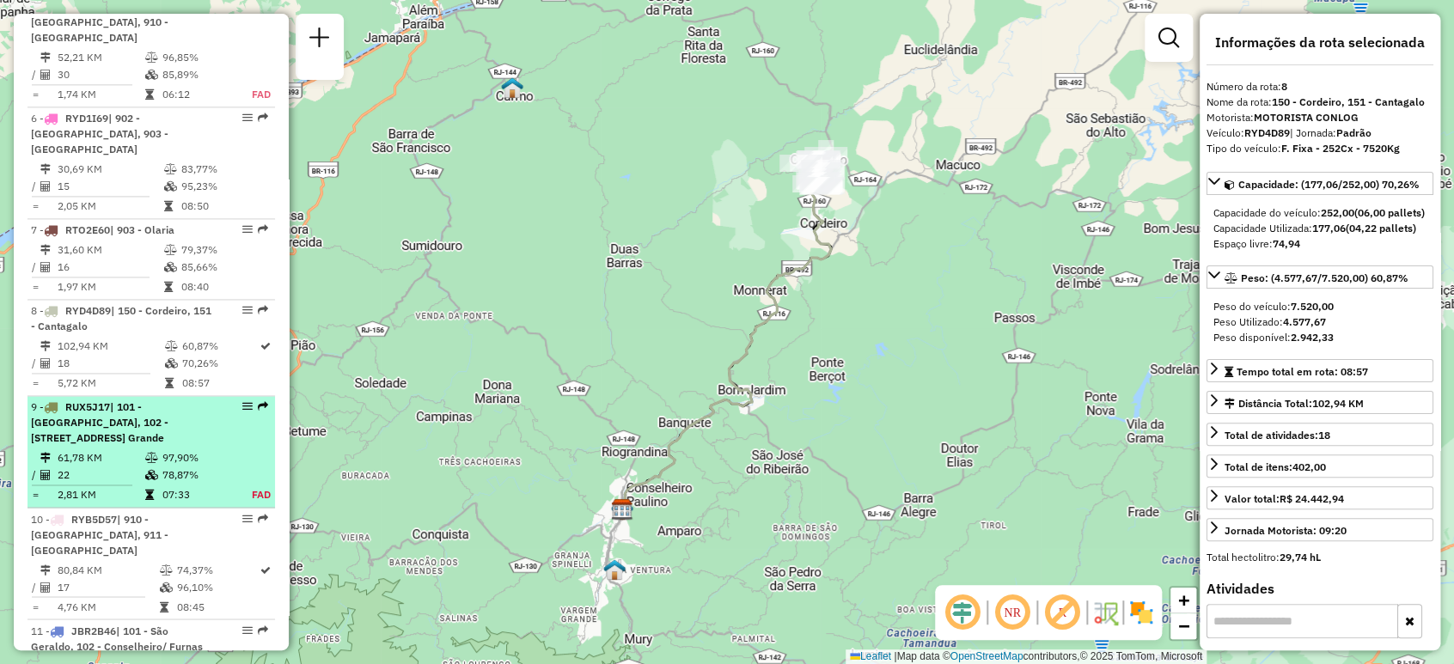
click at [162, 401] on span "| 101 - [GEOGRAPHIC_DATA], 102 - [STREET_ADDRESS] Grande" at bounding box center [100, 423] width 138 height 44
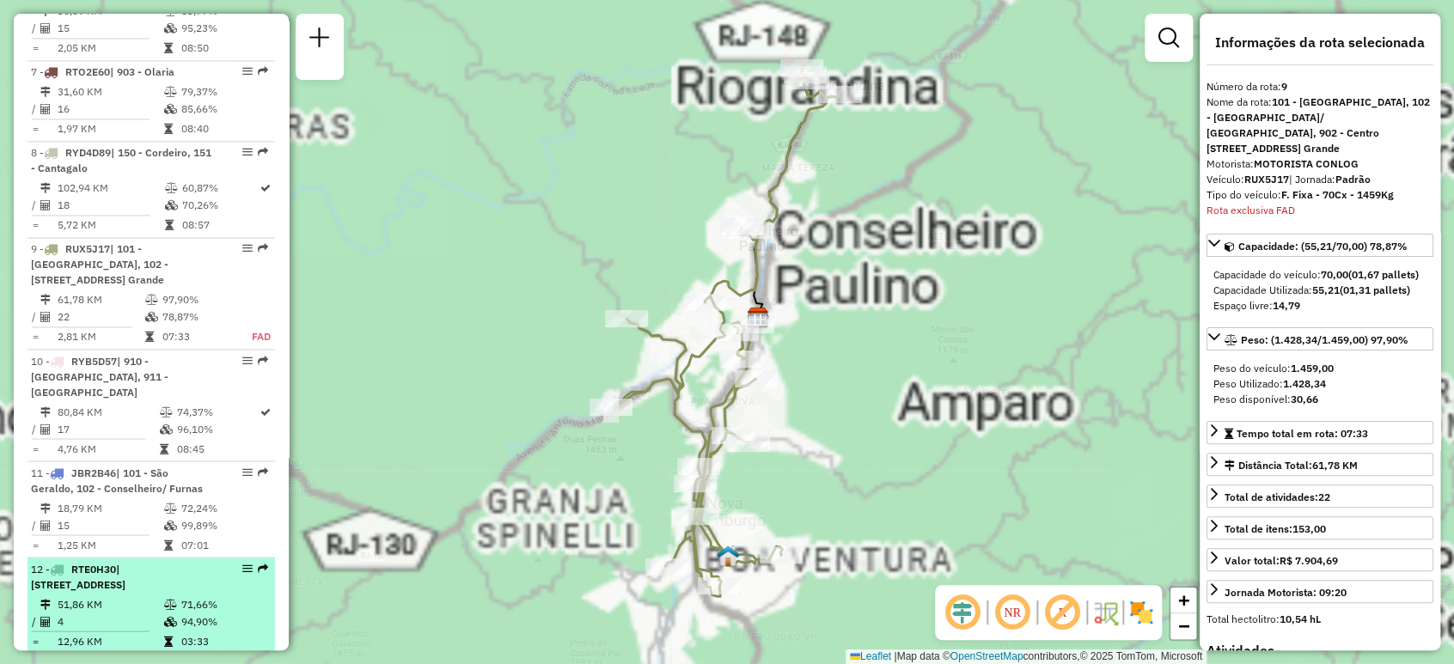
scroll to position [1494, 0]
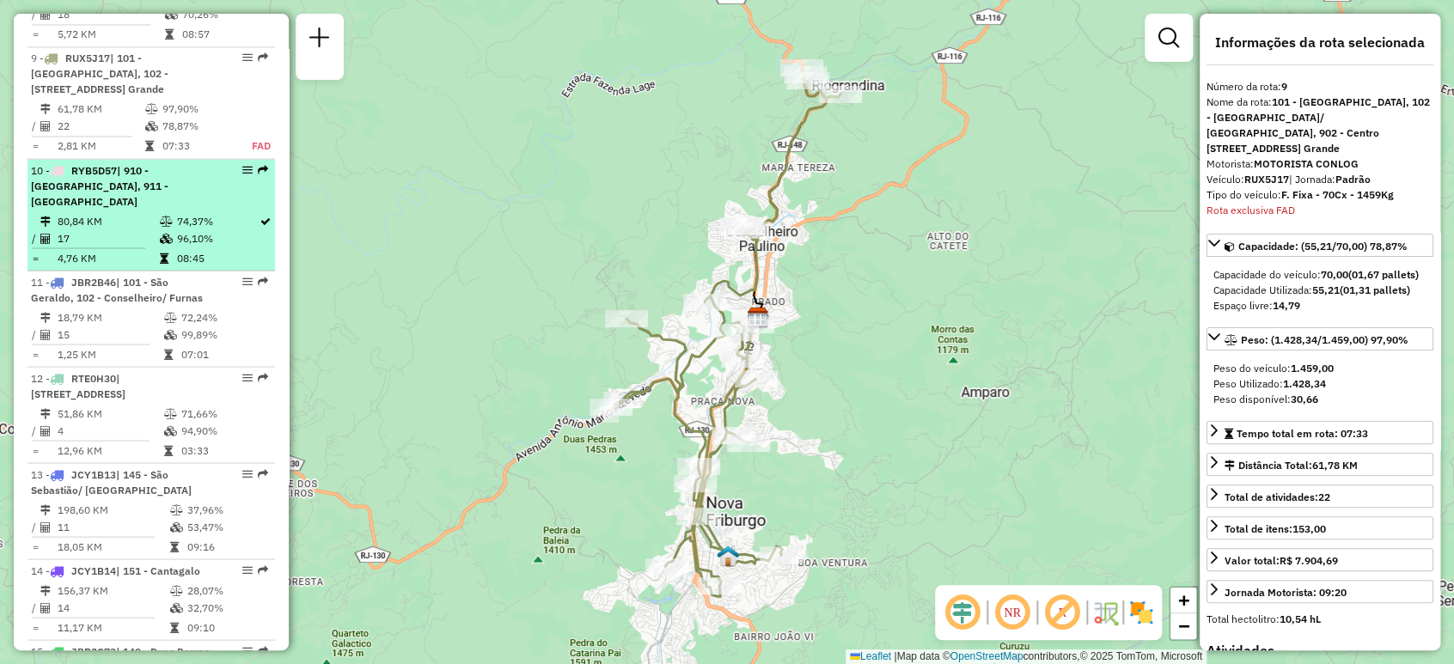
click at [165, 230] on td at bounding box center [166, 238] width 17 height 17
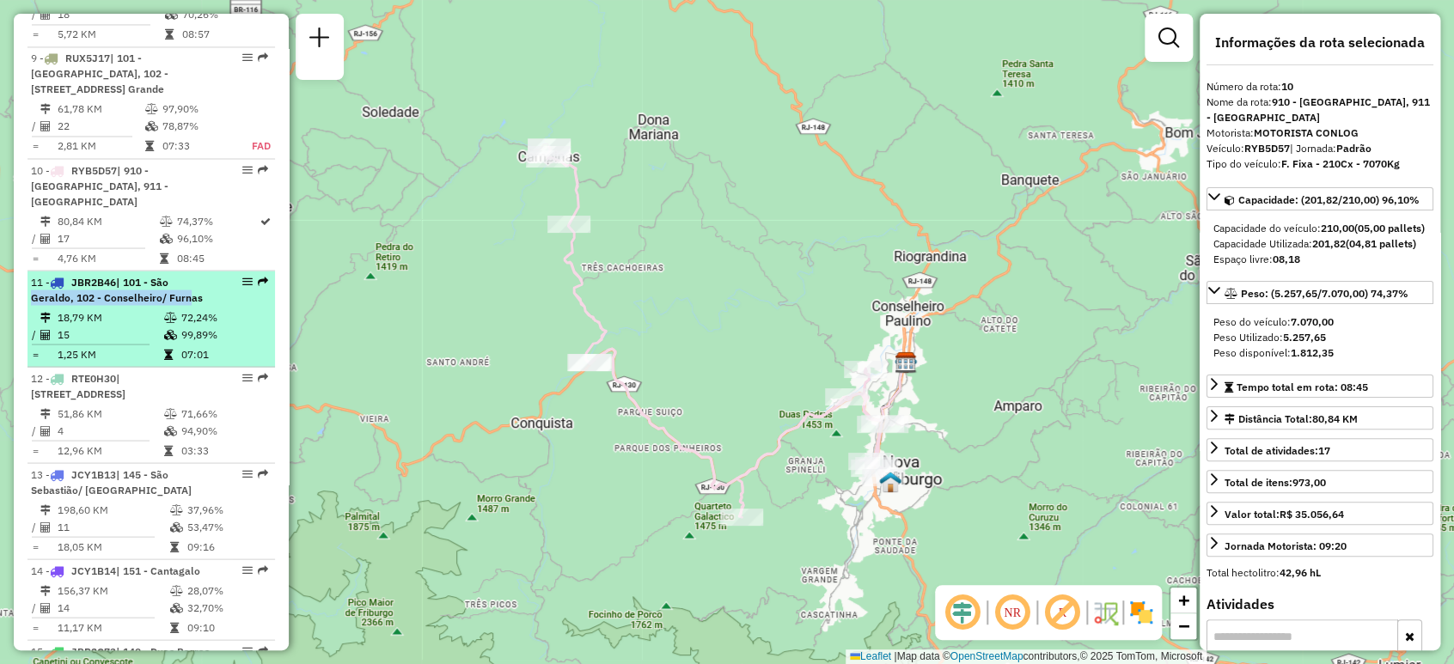
click at [179, 274] on div "11 - JBR2B46 | 101 - [GEOGRAPHIC_DATA], 102 - Conselheiro/ Furnas" at bounding box center [122, 289] width 182 height 31
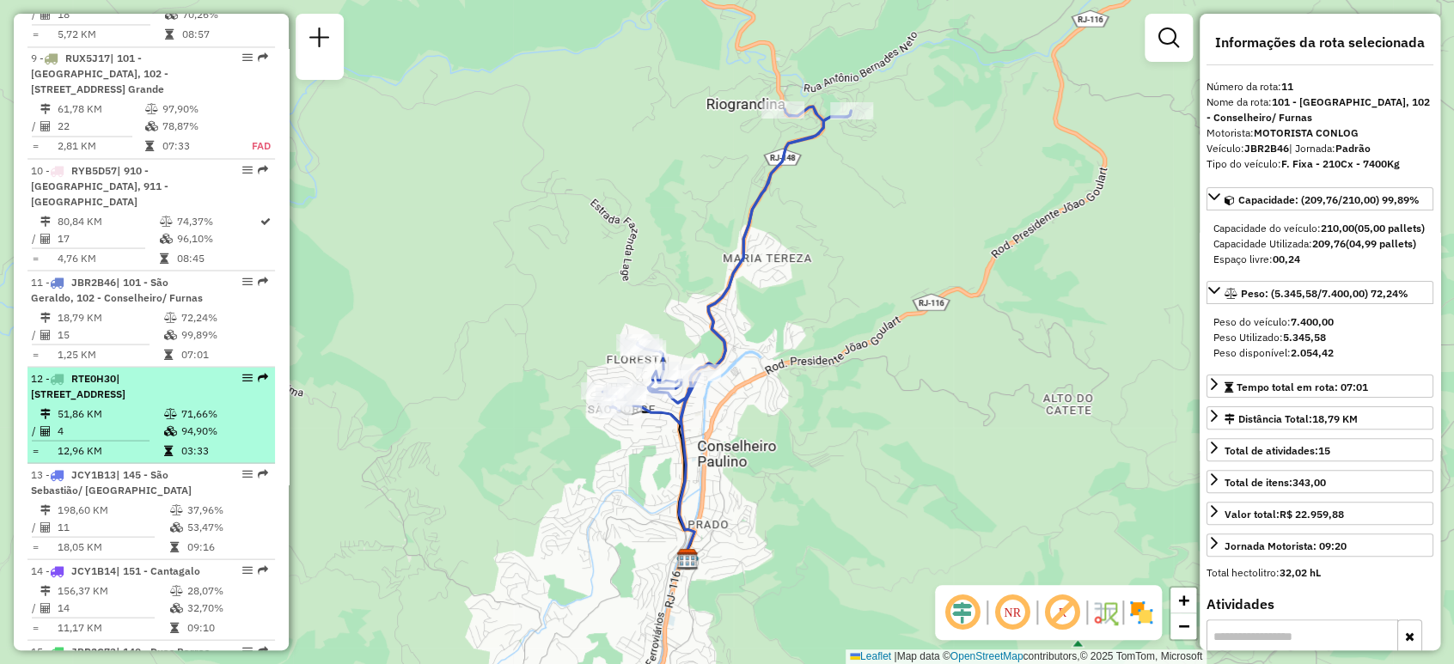
click at [184, 401] on li "12 - RTE0H30 | 101 - [GEOGRAPHIC_DATA], 102 - [GEOGRAPHIC_DATA]/ [GEOGRAPHIC_DA…" at bounding box center [152, 415] width 248 height 96
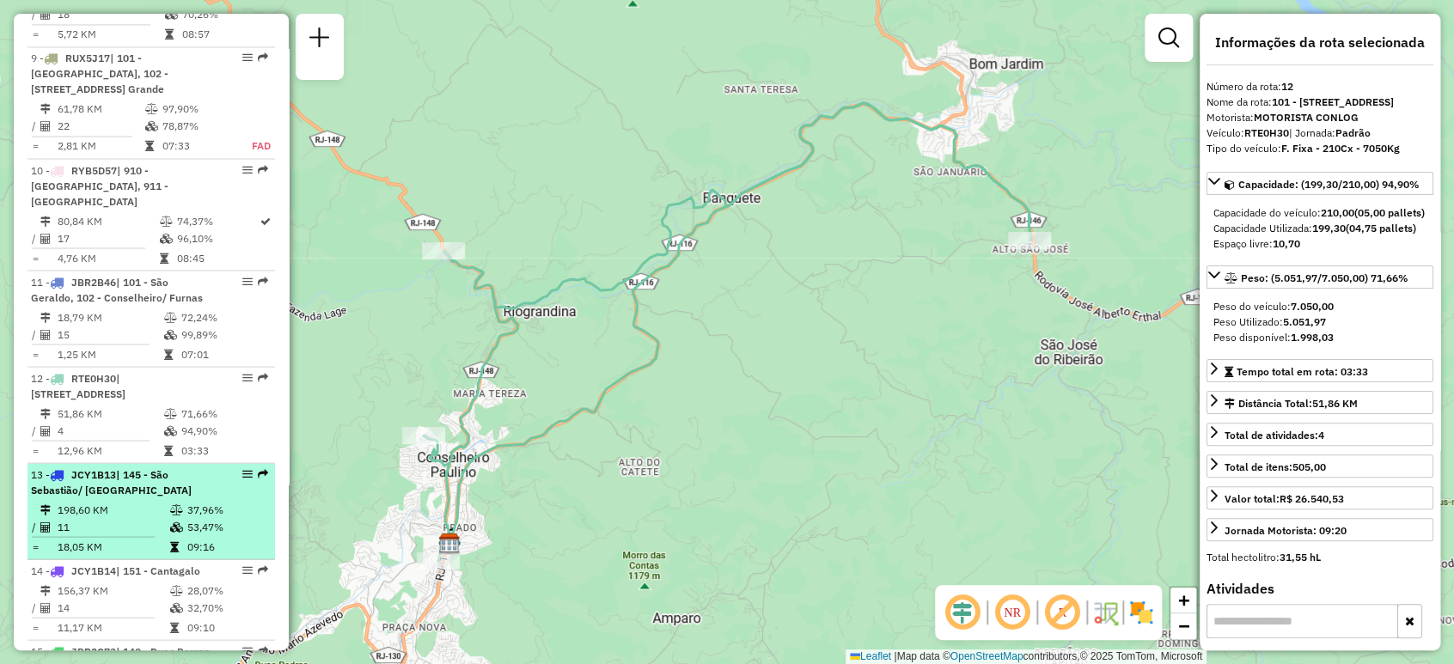
click at [150, 511] on td "198,60 KM" at bounding box center [113, 509] width 113 height 17
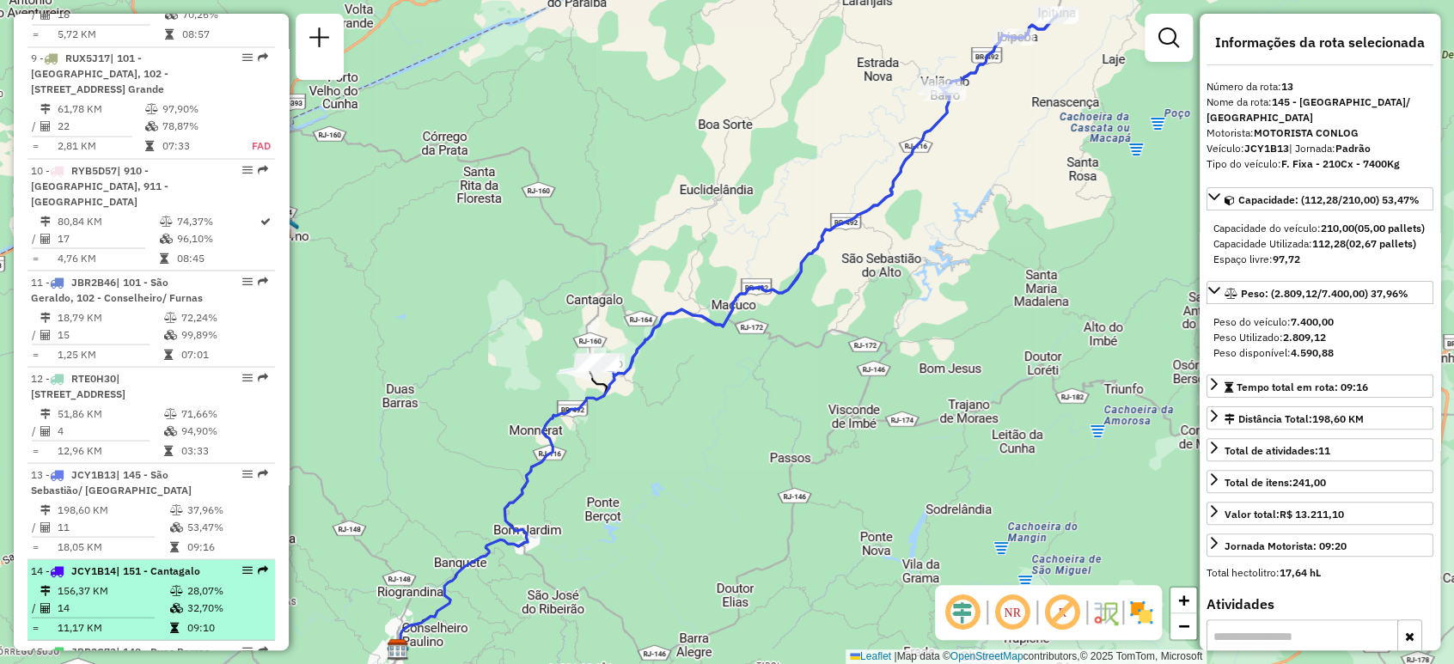
click at [144, 590] on td "156,37 KM" at bounding box center [113, 590] width 113 height 17
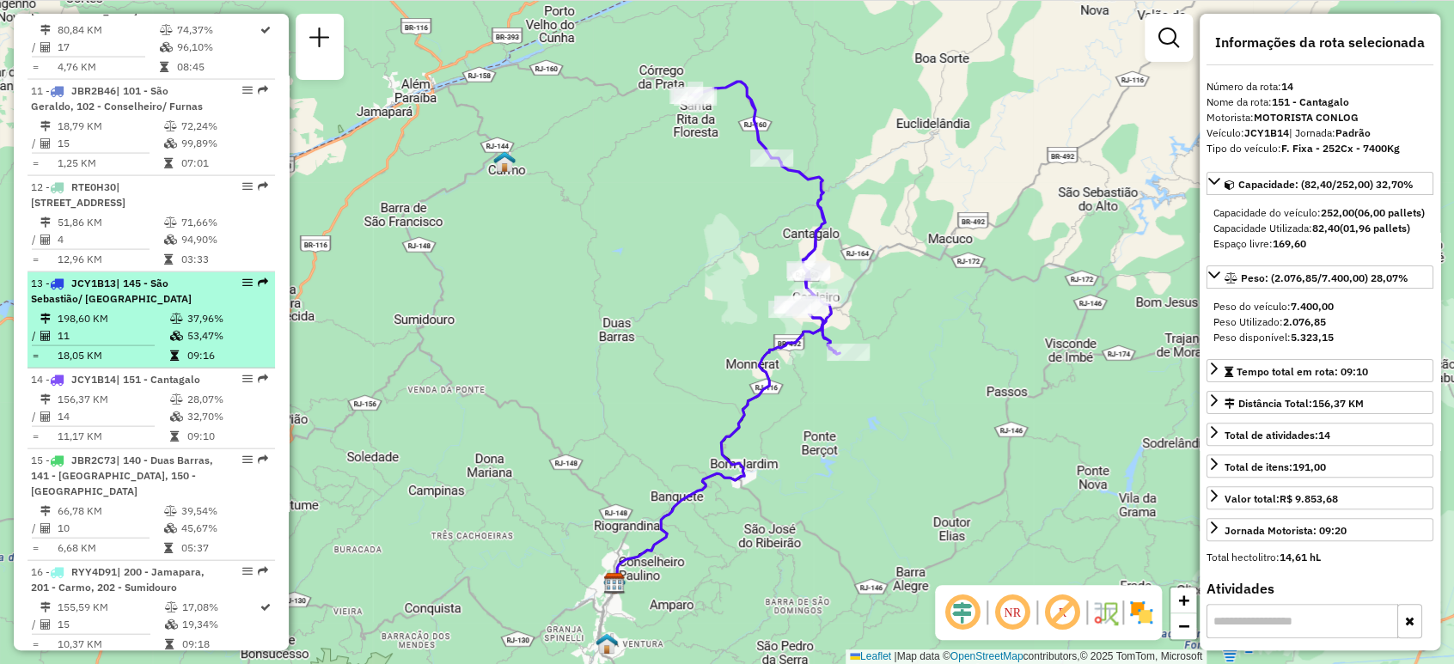
scroll to position [1718, 0]
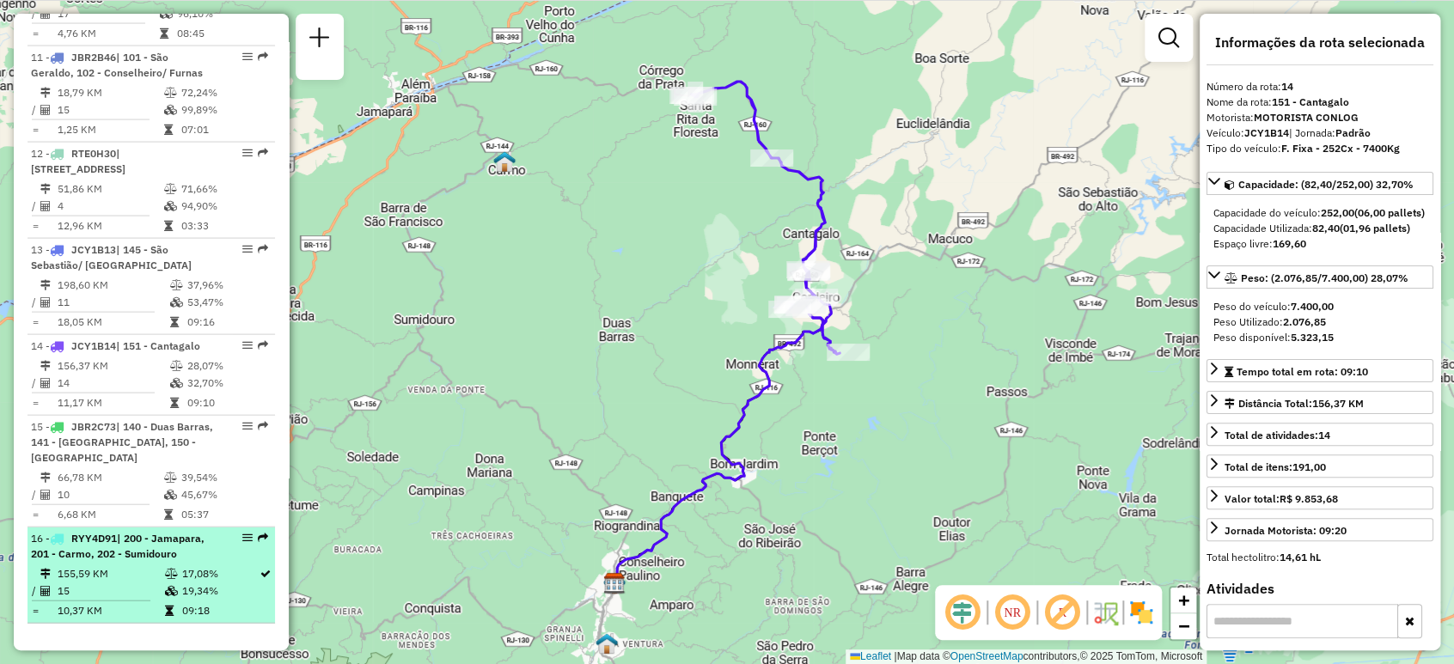
click at [146, 555] on span "| 200 - Jamapara, 201 - Carmo, 202 - Sumidouro" at bounding box center [118, 546] width 174 height 28
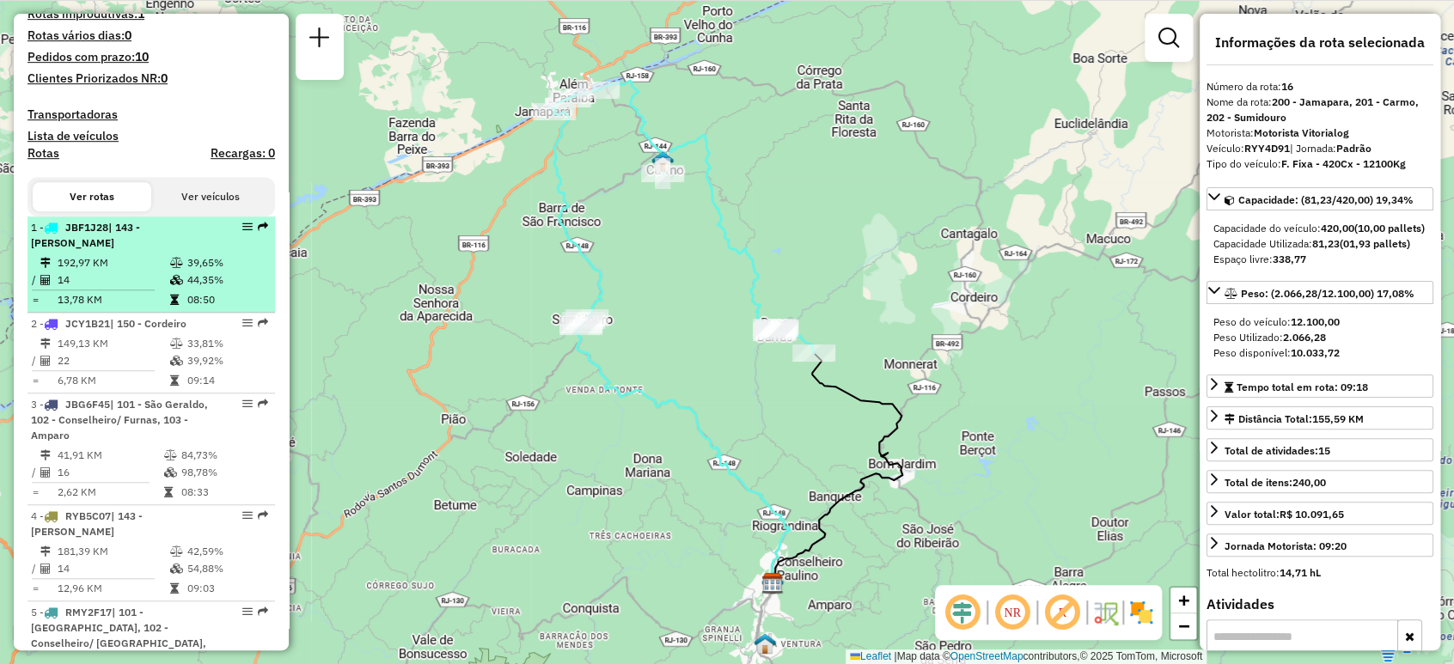
scroll to position [573, 0]
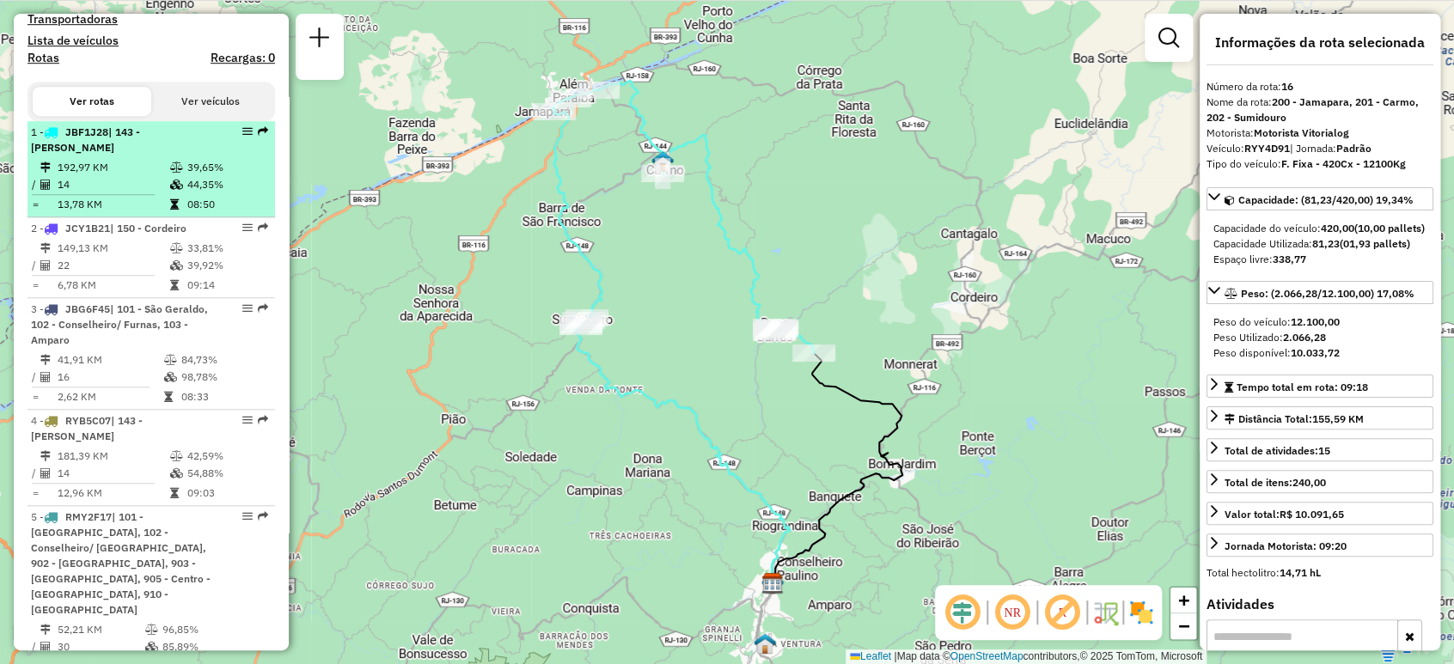
click at [131, 170] on li "1 - JBF1J28 | 143 - [PERSON_NAME] 192,97 KM 39,65% / 14 44,35% = 13,78 KM 08:50" at bounding box center [152, 169] width 248 height 96
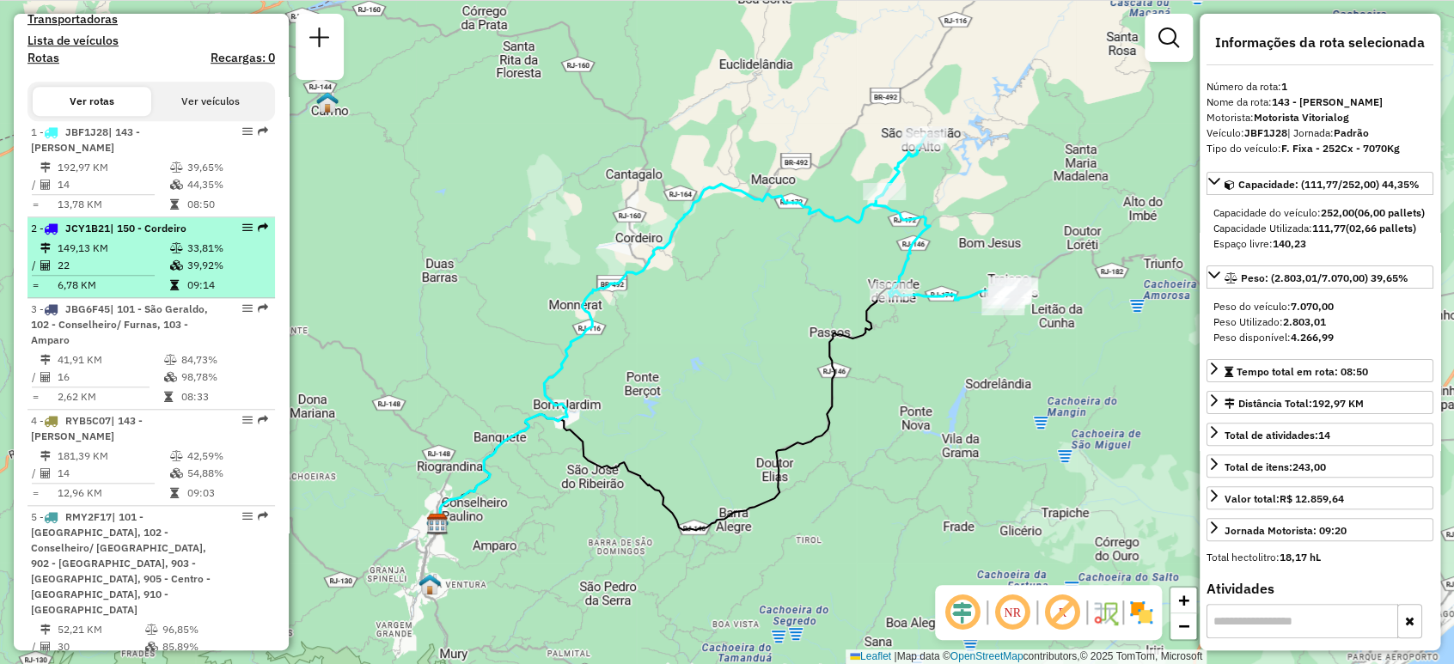
click at [156, 274] on td "22" at bounding box center [113, 265] width 113 height 17
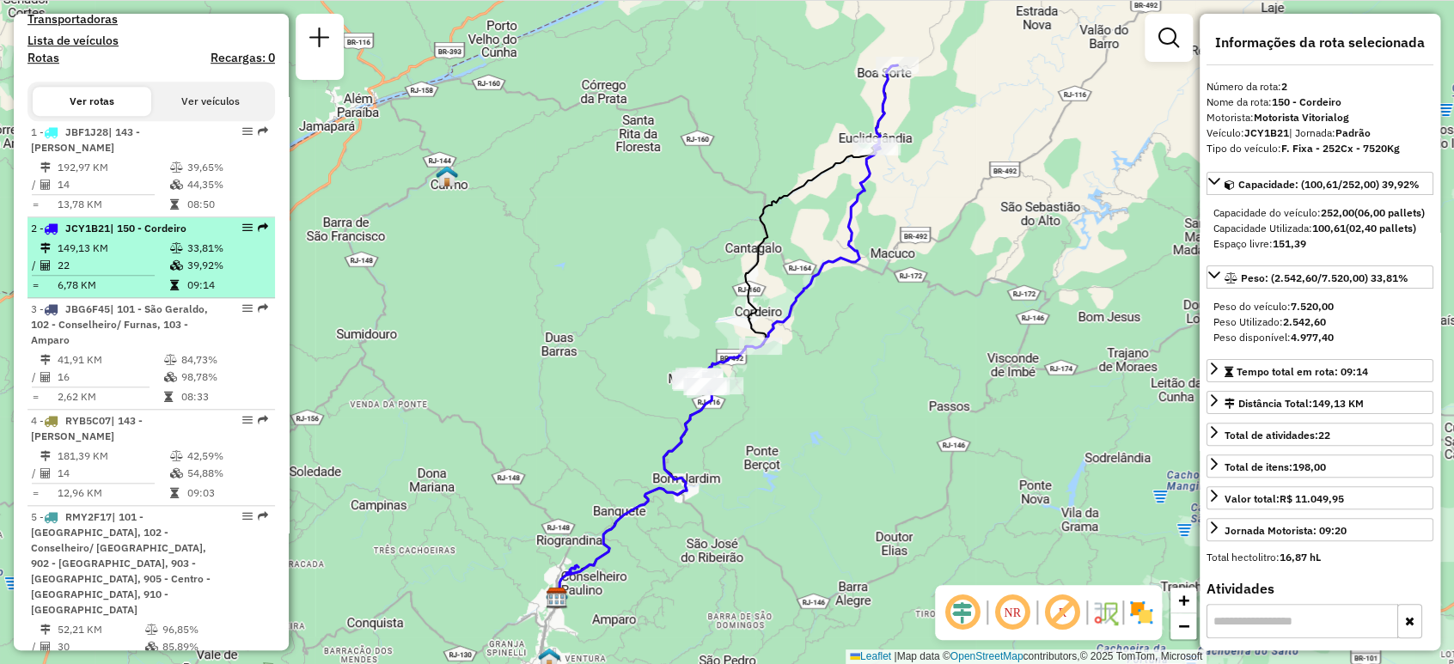
click at [170, 273] on td at bounding box center [177, 265] width 17 height 17
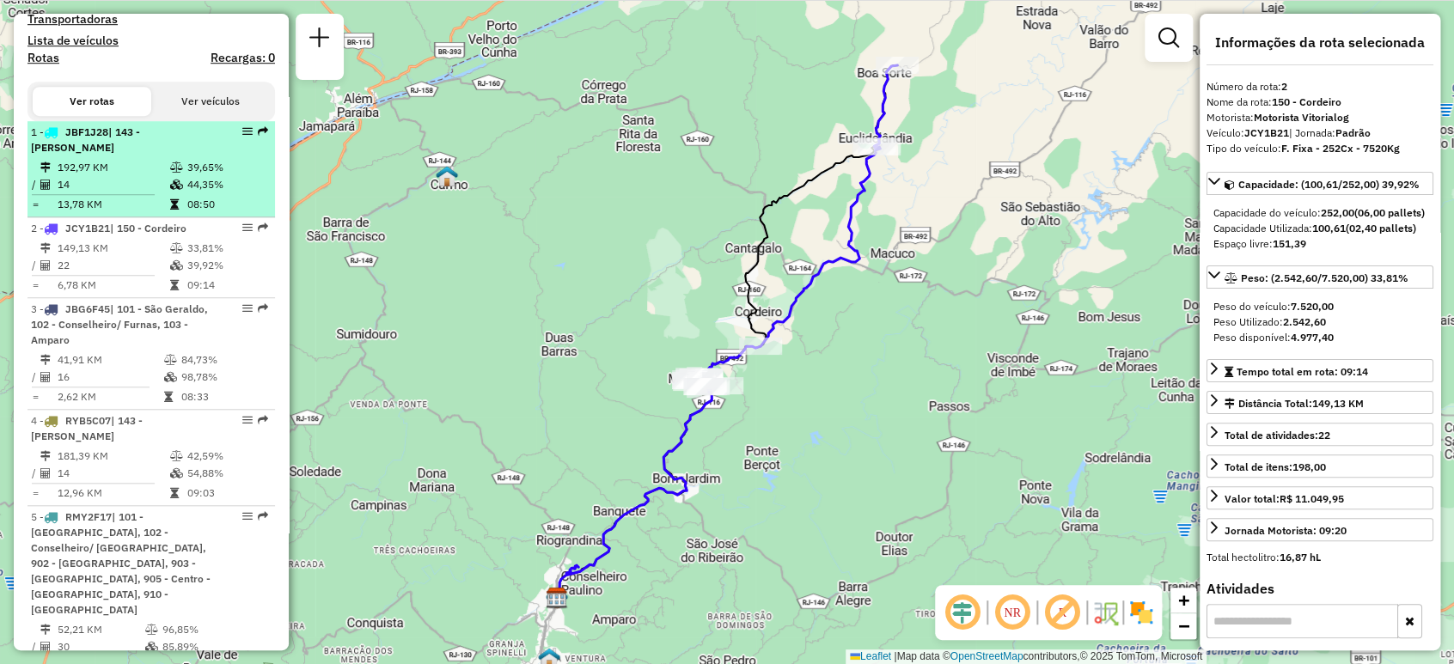
click at [99, 193] on td "14" at bounding box center [113, 184] width 113 height 17
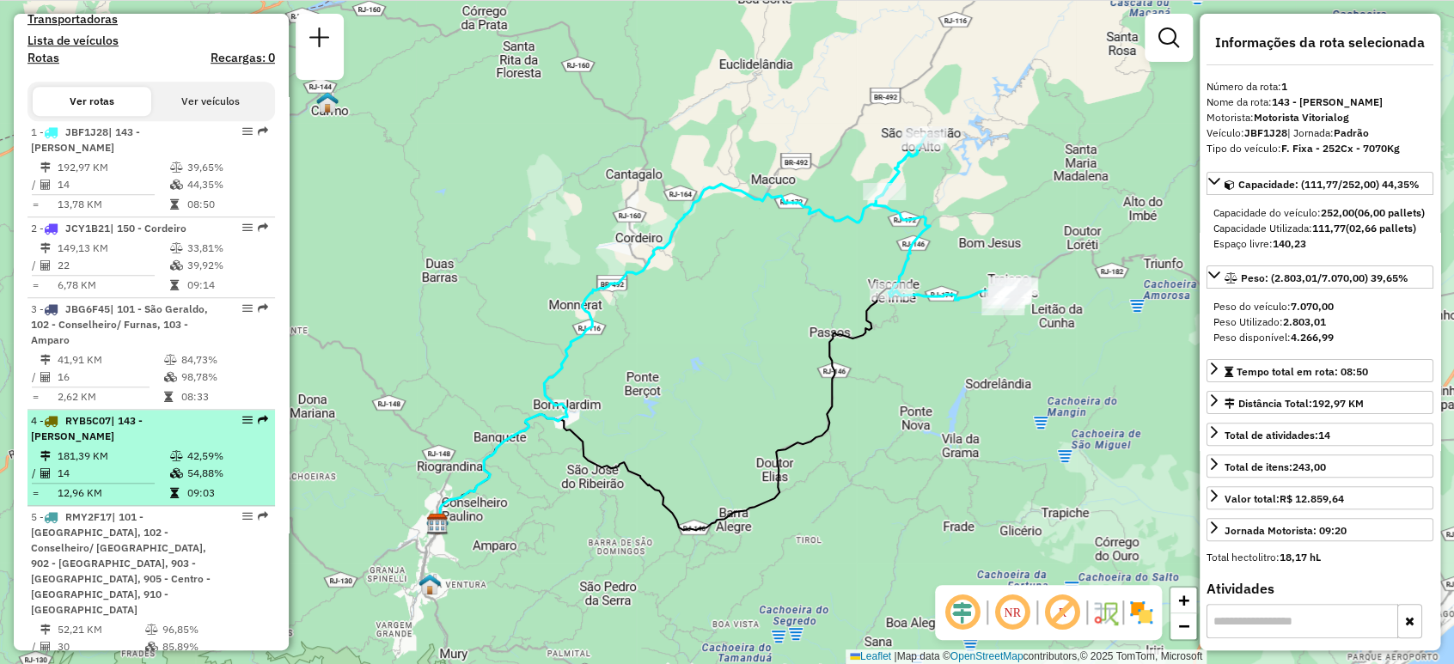
click at [143, 465] on td "181,39 KM" at bounding box center [113, 456] width 113 height 17
